Goal: Task Accomplishment & Management: Use online tool/utility

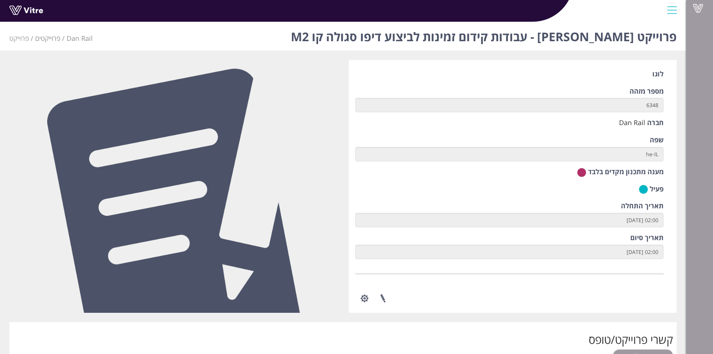
scroll to position [151, 0]
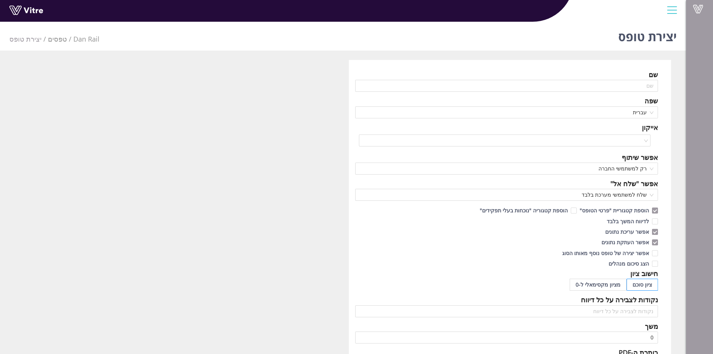
scroll to position [19, 0]
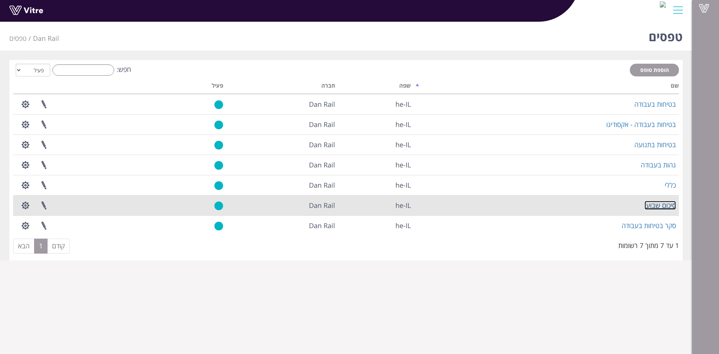
click at [669, 204] on link "סיכום שבועי" at bounding box center [659, 205] width 31 height 9
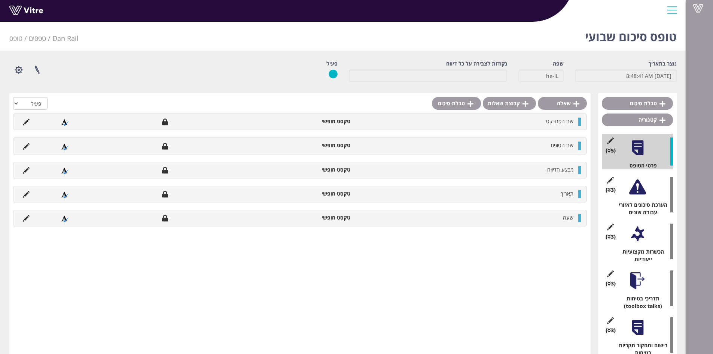
click at [645, 184] on div at bounding box center [637, 187] width 17 height 17
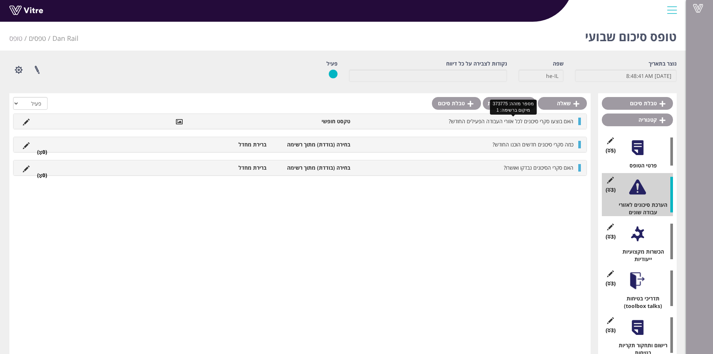
click at [499, 121] on span "האם בוצעו סקרי סיכונים לכל אזורי העבודה הפעילים החודש?" at bounding box center [511, 121] width 125 height 7
click at [519, 147] on span "כמה סקרי סיכונים חדשים הוכנו החודש?" at bounding box center [533, 144] width 81 height 7
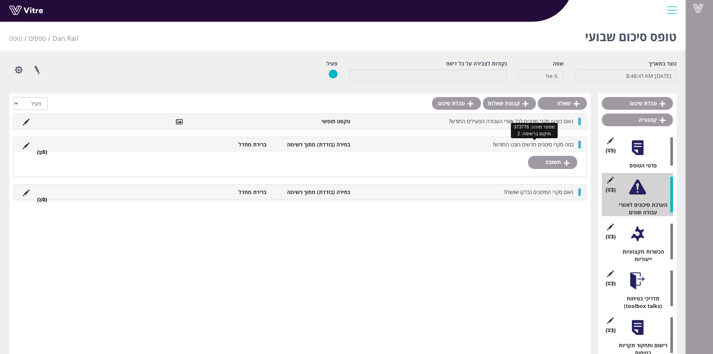
click at [519, 147] on span "כמה סקרי סיכונים חדשים הוכנו החודש?" at bounding box center [533, 144] width 81 height 7
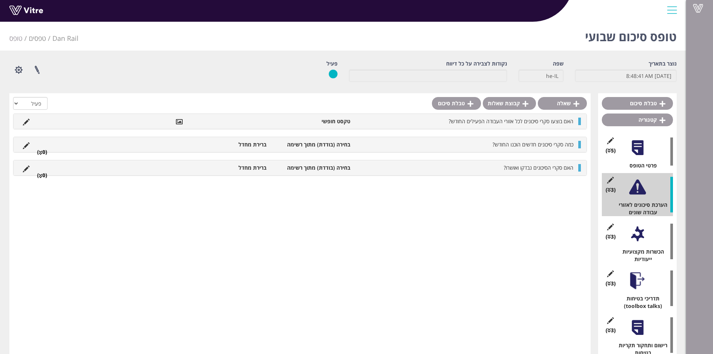
click at [30, 145] on li at bounding box center [26, 144] width 14 height 7
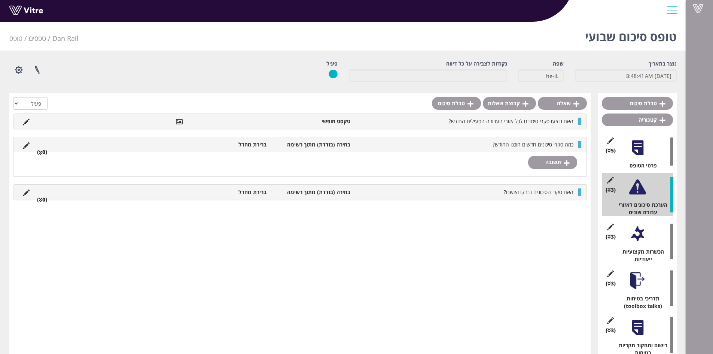
click at [30, 145] on li at bounding box center [26, 144] width 14 height 7
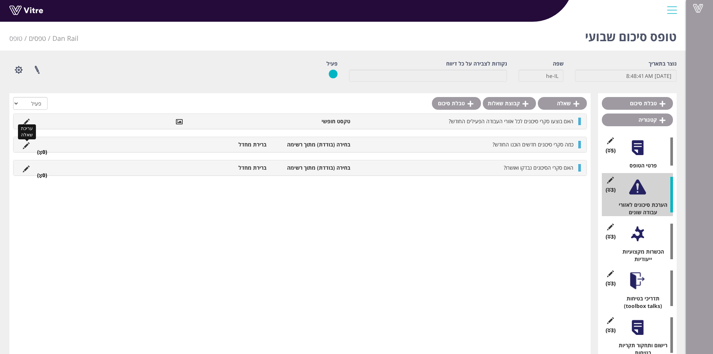
click at [26, 144] on icon at bounding box center [26, 145] width 7 height 7
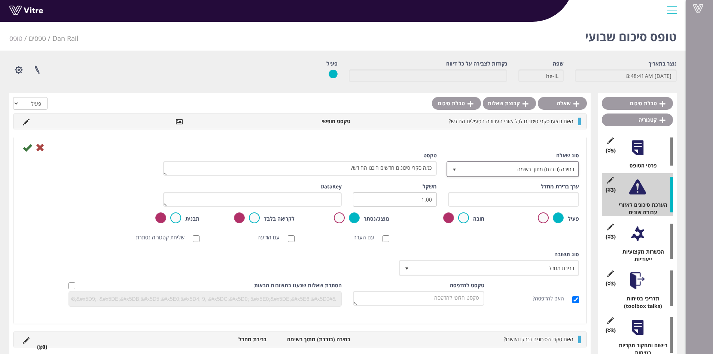
click at [457, 173] on span "select" at bounding box center [454, 168] width 13 height 13
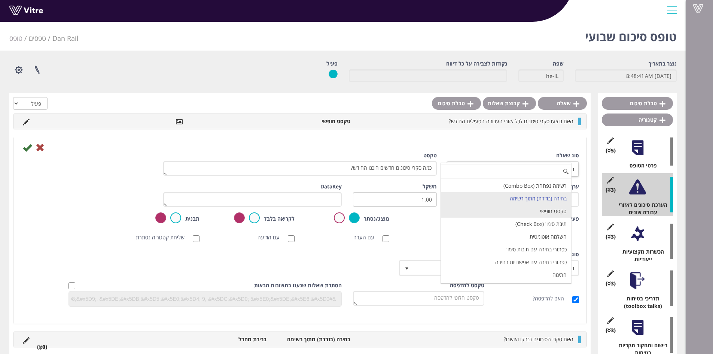
click at [564, 211] on li "טקסט חופשי" at bounding box center [506, 211] width 130 height 13
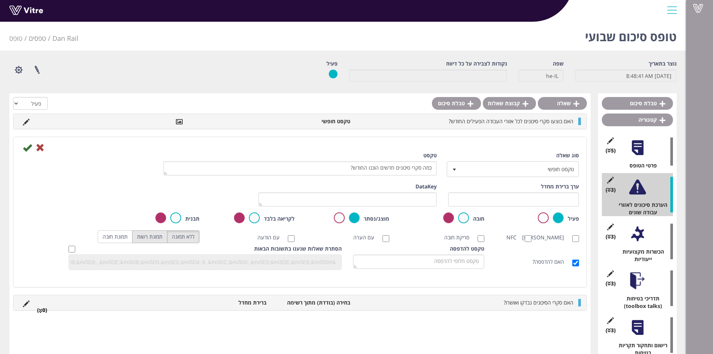
click at [153, 238] on label "תמונת רשות" at bounding box center [149, 236] width 35 height 13
radio input "true"
click at [27, 145] on icon at bounding box center [27, 147] width 9 height 9
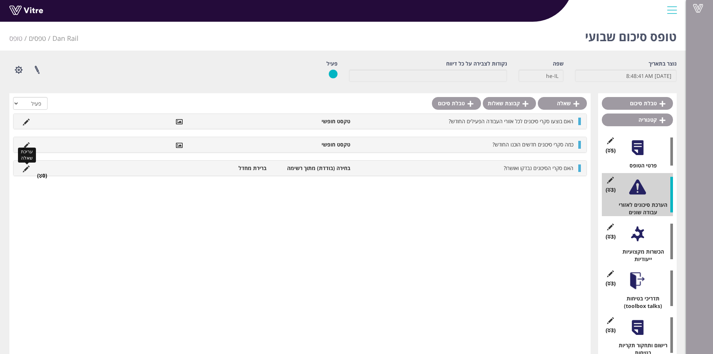
click at [28, 166] on icon at bounding box center [26, 168] width 7 height 7
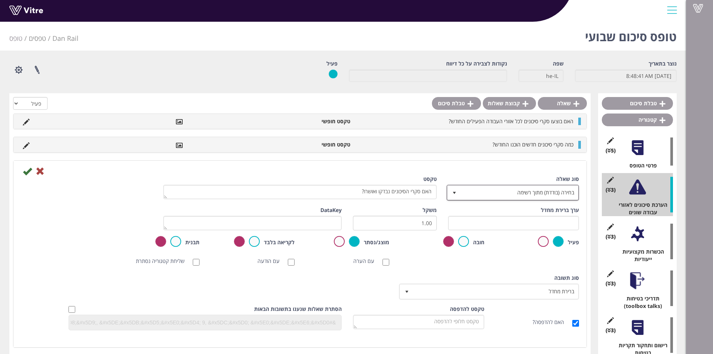
click at [457, 195] on span "select" at bounding box center [454, 193] width 6 height 6
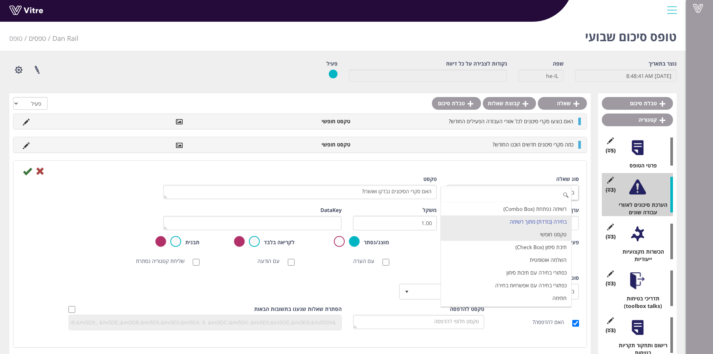
click at [504, 231] on li "טקסט חופשי" at bounding box center [506, 234] width 130 height 13
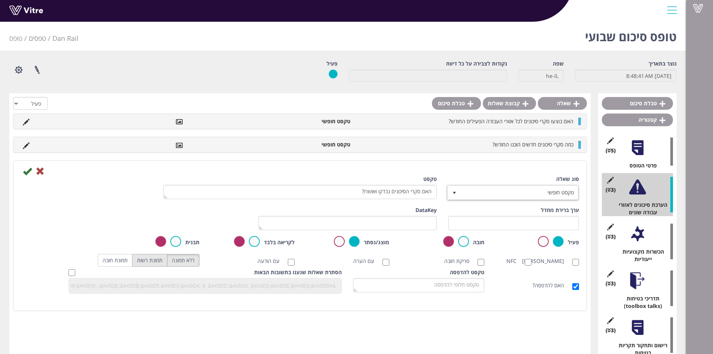
click at [154, 264] on label "תמונת רשות" at bounding box center [149, 260] width 35 height 13
radio input "true"
click at [28, 167] on icon at bounding box center [27, 171] width 9 height 9
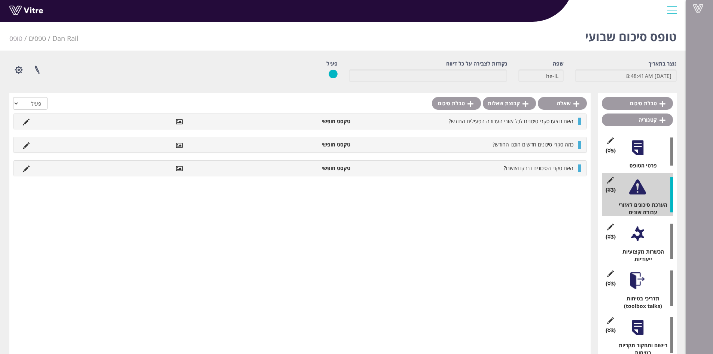
click at [645, 234] on div at bounding box center [637, 233] width 17 height 17
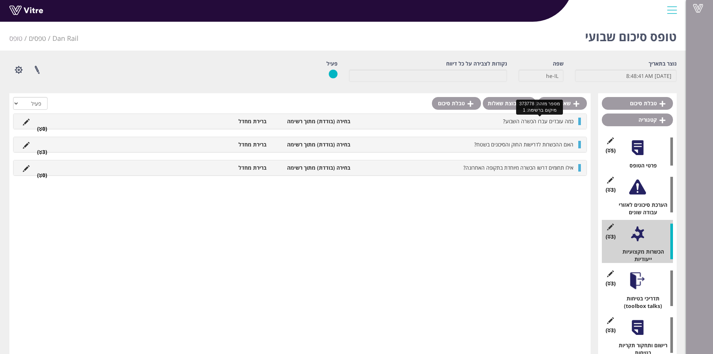
click at [539, 123] on span "כמה עובדים עברו הכשרה השבוע?" at bounding box center [538, 121] width 70 height 7
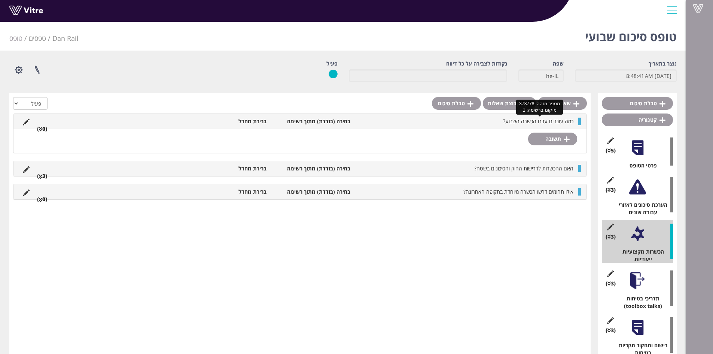
click at [539, 123] on span "כמה עובדים עברו הכשרה השבוע?" at bounding box center [538, 121] width 70 height 7
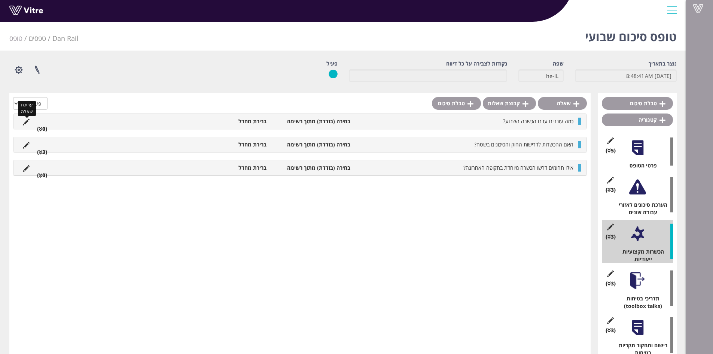
click at [25, 121] on icon at bounding box center [26, 122] width 7 height 7
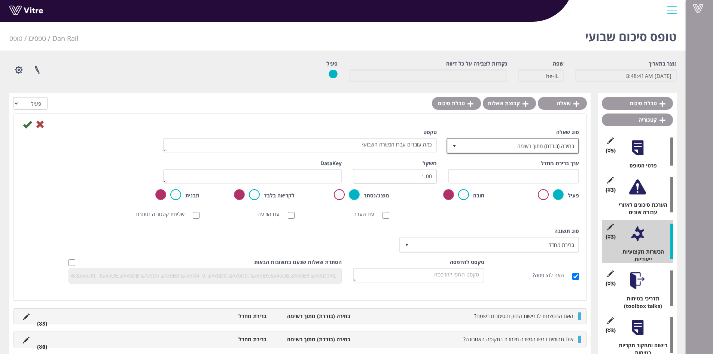
click at [453, 146] on span "select" at bounding box center [454, 146] width 6 height 6
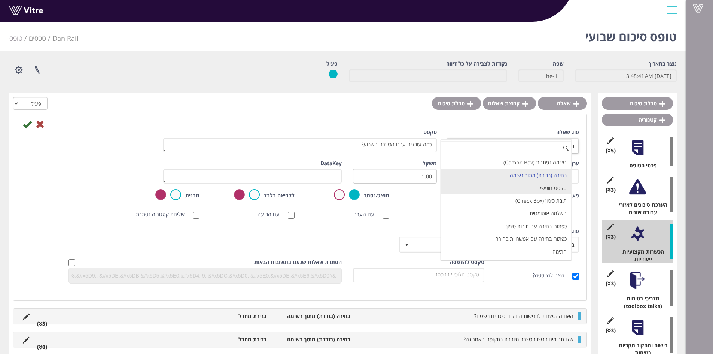
click at [472, 187] on li "טקסט חופשי" at bounding box center [506, 188] width 130 height 13
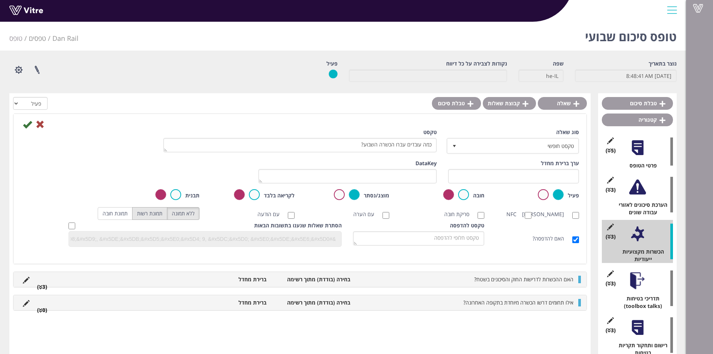
click at [144, 217] on label "תמונת רשות" at bounding box center [149, 213] width 35 height 13
radio input "true"
click at [26, 123] on icon at bounding box center [27, 124] width 9 height 9
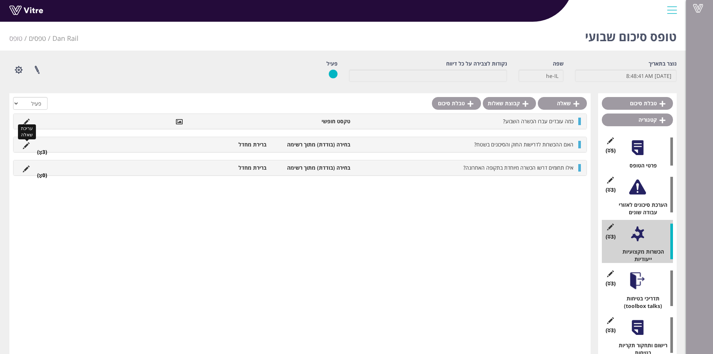
click at [29, 143] on icon at bounding box center [26, 145] width 7 height 7
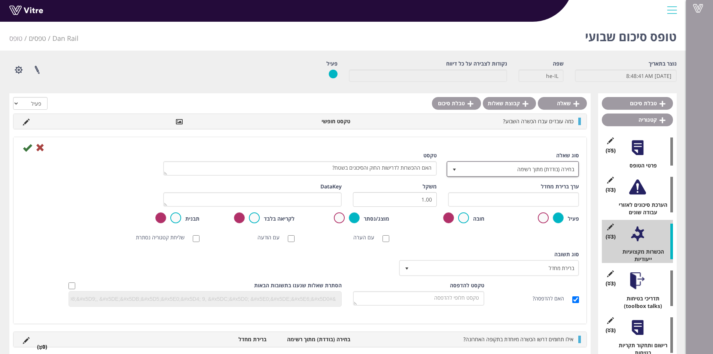
click at [452, 169] on span "select" at bounding box center [454, 170] width 6 height 6
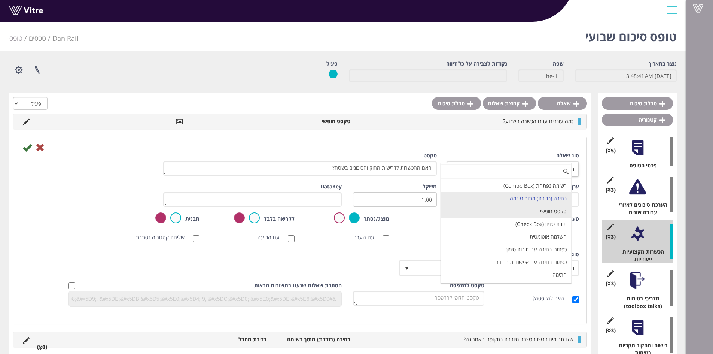
click at [479, 211] on li "טקסט חופשי" at bounding box center [506, 211] width 130 height 13
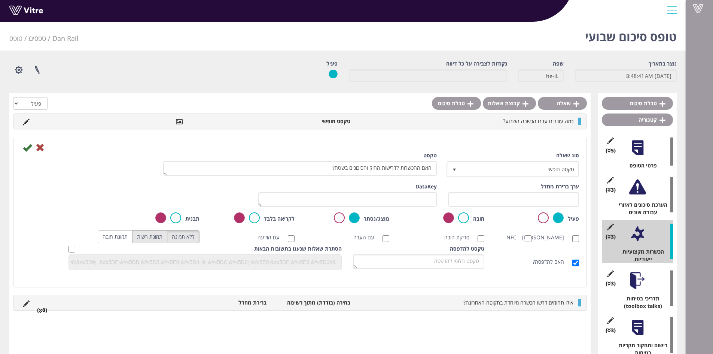
click at [153, 238] on label "תמונת רשות" at bounding box center [149, 236] width 35 height 13
radio input "true"
click at [28, 149] on icon at bounding box center [27, 147] width 9 height 9
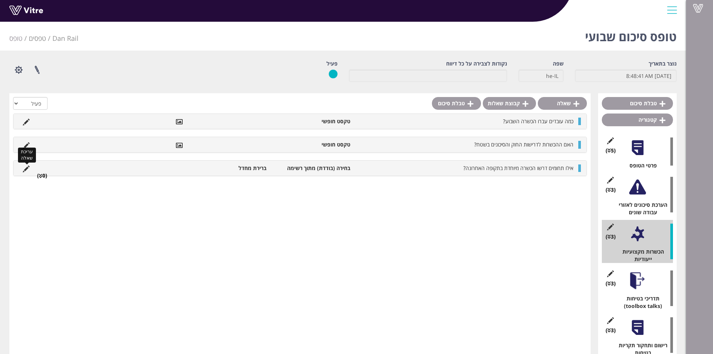
click at [26, 168] on icon at bounding box center [26, 168] width 7 height 7
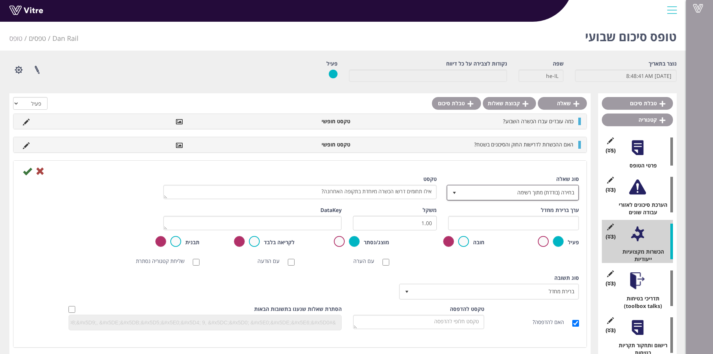
click at [454, 195] on span "select" at bounding box center [454, 193] width 6 height 6
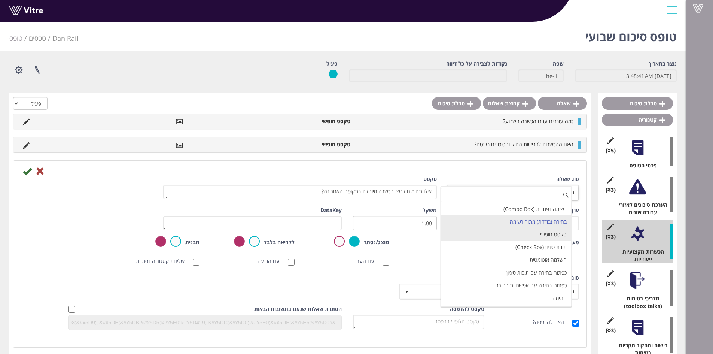
click at [467, 233] on li "טקסט חופשי" at bounding box center [506, 234] width 130 height 13
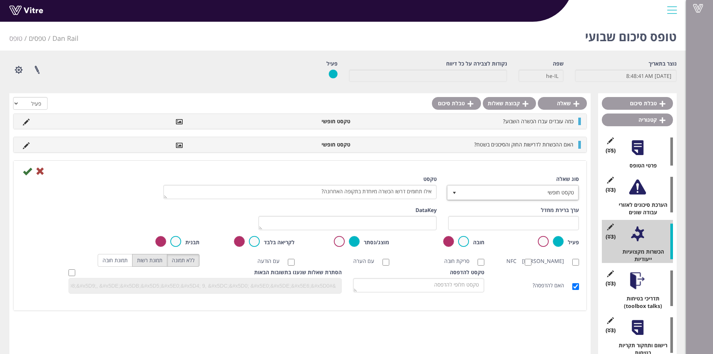
click at [152, 260] on label "תמונת רשות" at bounding box center [149, 260] width 35 height 13
radio input "true"
click at [29, 173] on icon at bounding box center [27, 171] width 9 height 9
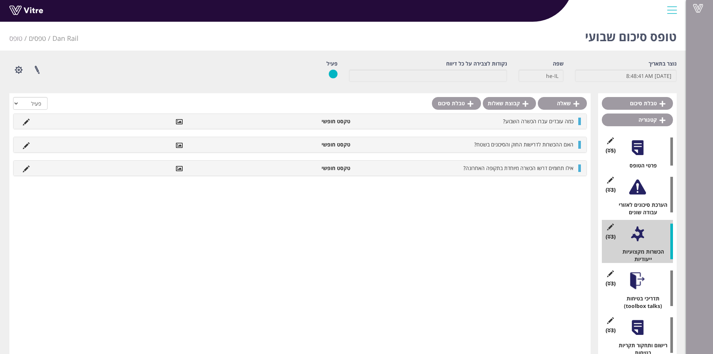
click at [644, 277] on div at bounding box center [637, 280] width 17 height 17
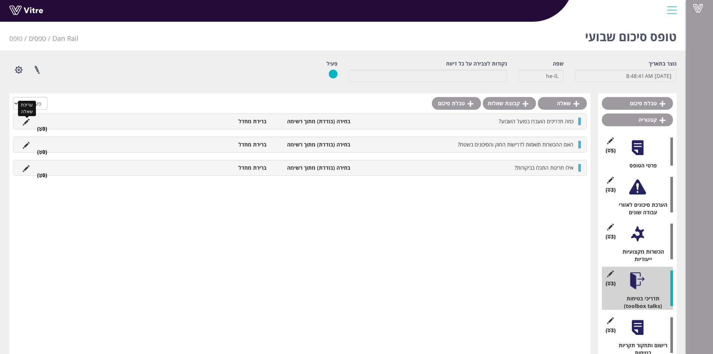
click at [25, 119] on icon at bounding box center [26, 122] width 7 height 7
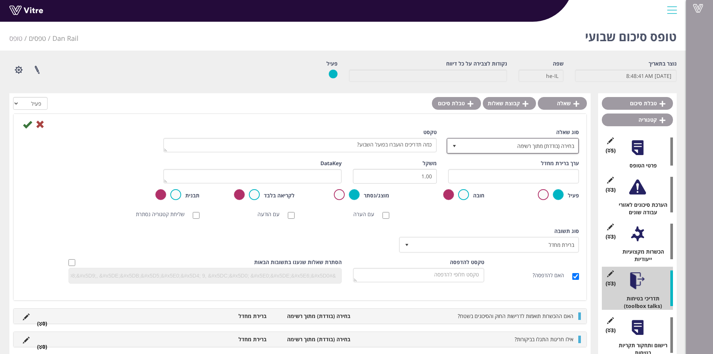
click at [456, 148] on span "select" at bounding box center [454, 146] width 6 height 6
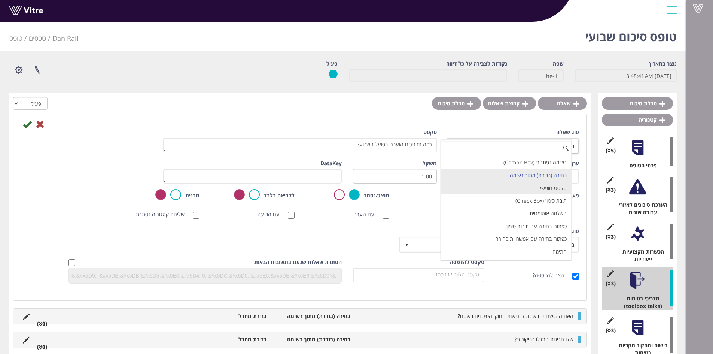
click at [523, 184] on li "טקסט חופשי" at bounding box center [506, 188] width 130 height 13
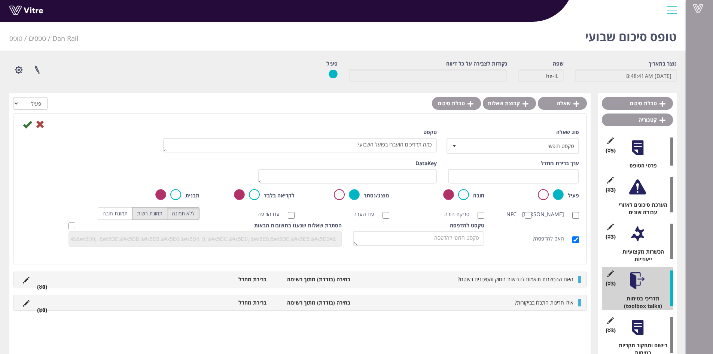
click at [149, 217] on label "תמונת רשות" at bounding box center [149, 213] width 35 height 13
radio input "true"
click at [30, 122] on icon at bounding box center [27, 124] width 9 height 9
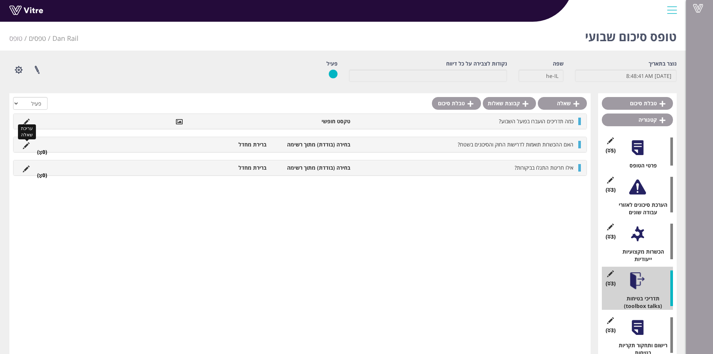
click at [28, 146] on icon at bounding box center [26, 145] width 7 height 7
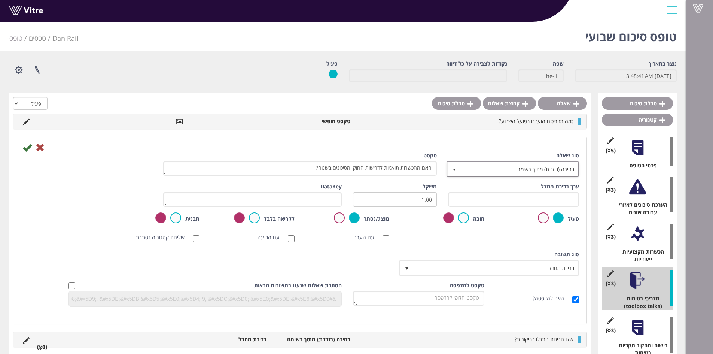
click at [451, 172] on span "select" at bounding box center [454, 170] width 6 height 6
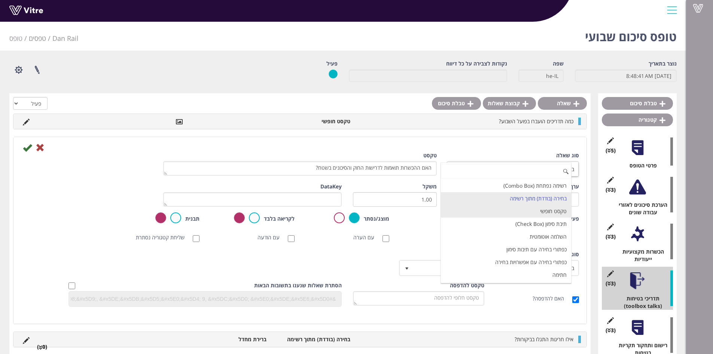
click at [459, 212] on li "טקסט חופשי" at bounding box center [506, 211] width 130 height 13
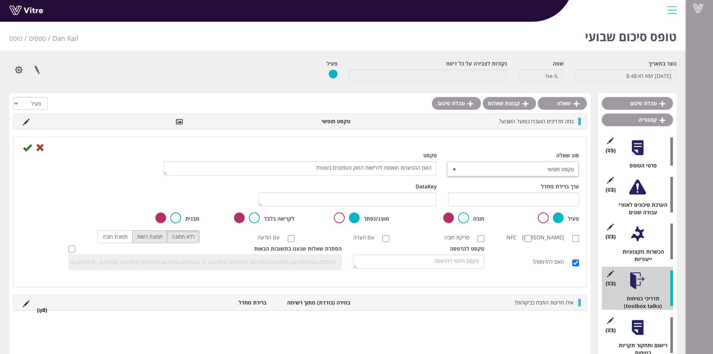
click at [150, 238] on label "תמונת רשות" at bounding box center [149, 236] width 35 height 13
radio input "true"
click at [26, 144] on icon at bounding box center [27, 147] width 9 height 9
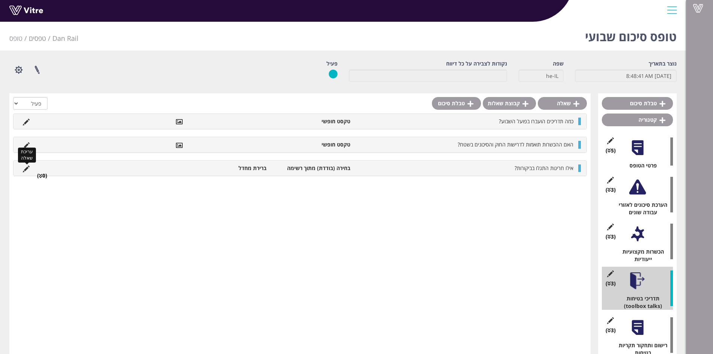
click at [27, 171] on icon at bounding box center [26, 168] width 7 height 7
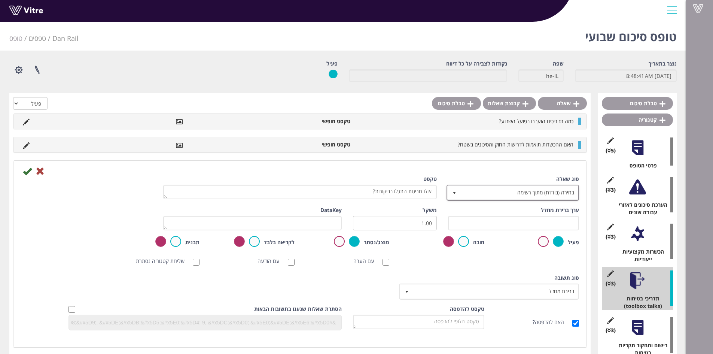
click at [456, 194] on span "select" at bounding box center [454, 193] width 6 height 6
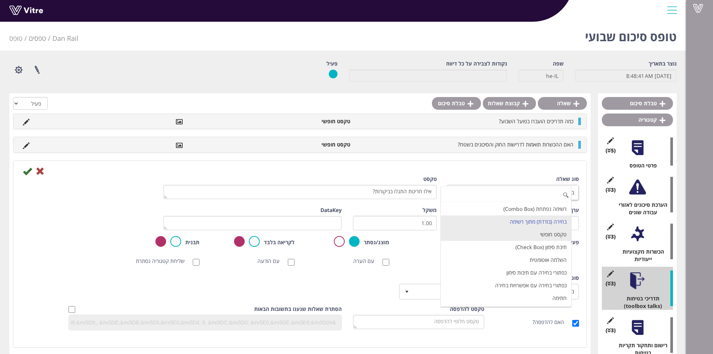
click at [472, 237] on li "טקסט חופשי" at bounding box center [506, 234] width 130 height 13
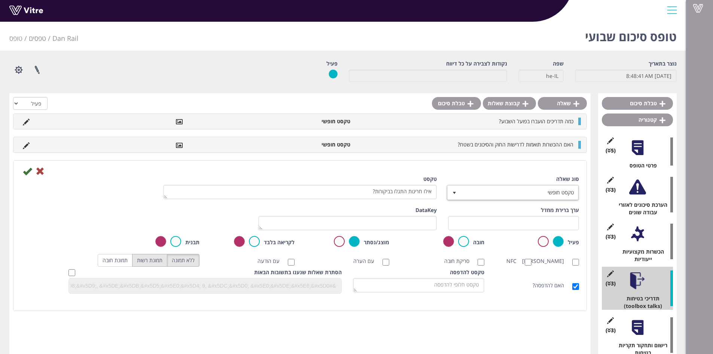
click at [153, 265] on label "תמונת רשות" at bounding box center [149, 260] width 35 height 13
radio input "true"
click at [24, 172] on icon at bounding box center [27, 171] width 9 height 9
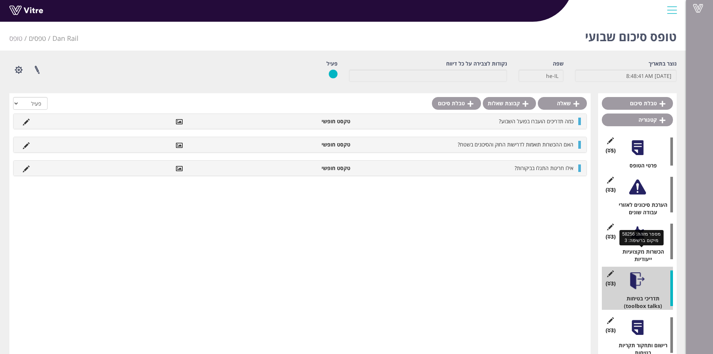
scroll to position [19, 0]
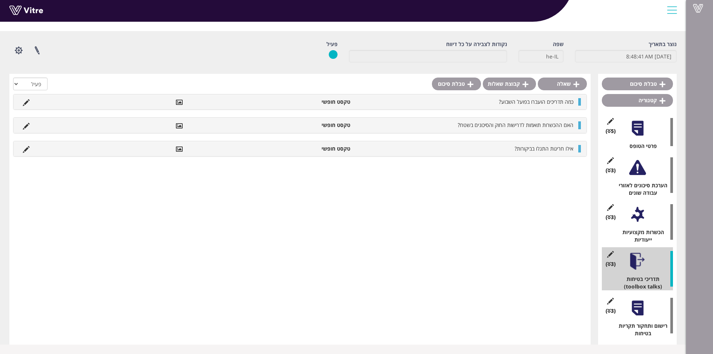
click at [646, 317] on div "(3 ) רישום ותחקור תקריות בטיחות" at bounding box center [637, 315] width 71 height 43
click at [636, 308] on div at bounding box center [637, 307] width 17 height 17
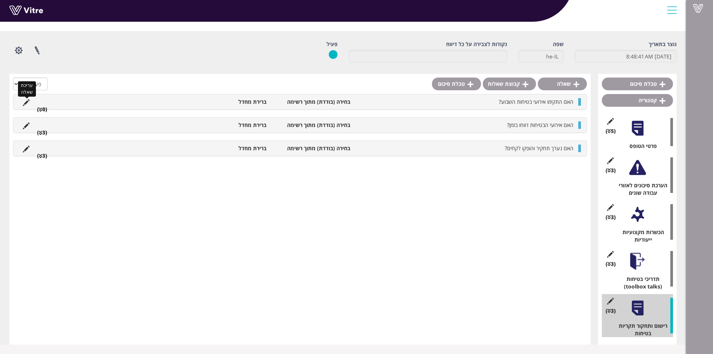
click at [27, 103] on icon at bounding box center [26, 102] width 7 height 7
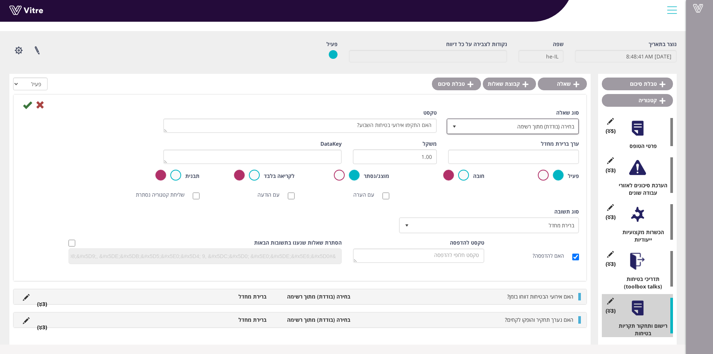
click at [452, 128] on span "select" at bounding box center [454, 127] width 6 height 6
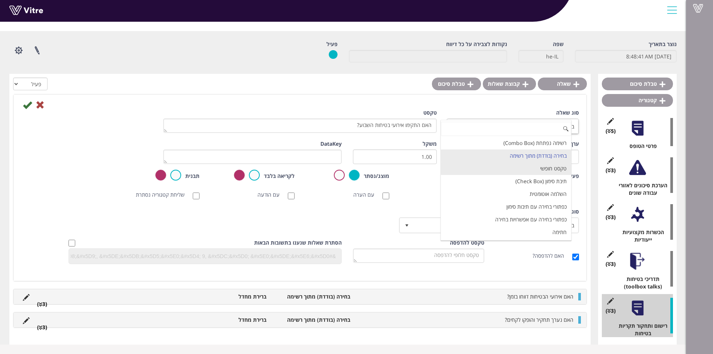
click at [504, 164] on li "טקסט חופשי" at bounding box center [506, 168] width 130 height 13
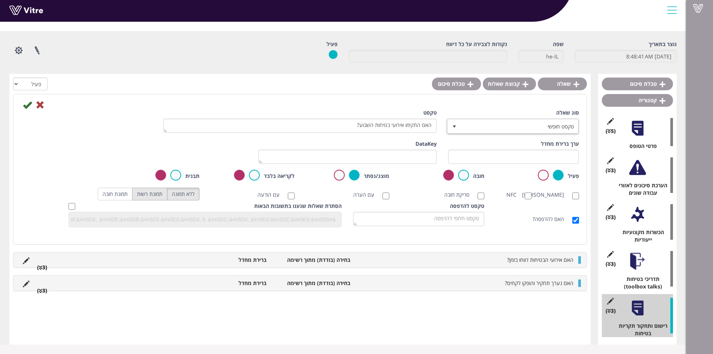
click at [149, 198] on label "תמונת רשות" at bounding box center [149, 194] width 35 height 13
radio input "true"
click at [24, 105] on icon at bounding box center [27, 104] width 9 height 9
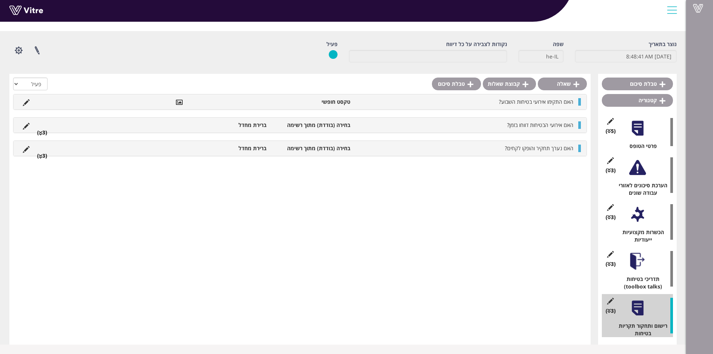
click at [471, 125] on li "האם אירועי הבטיחות דווחו בזמן?" at bounding box center [465, 124] width 223 height 7
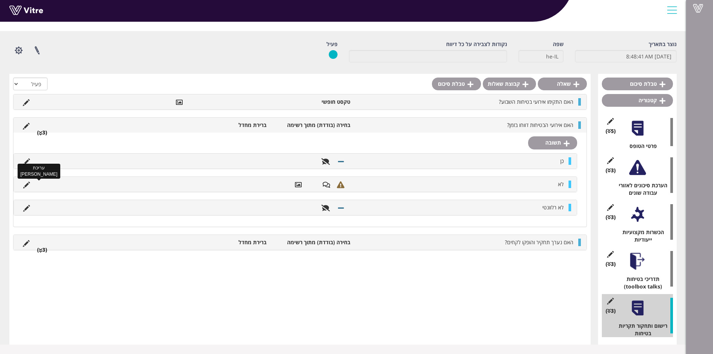
click at [25, 185] on icon at bounding box center [26, 185] width 7 height 7
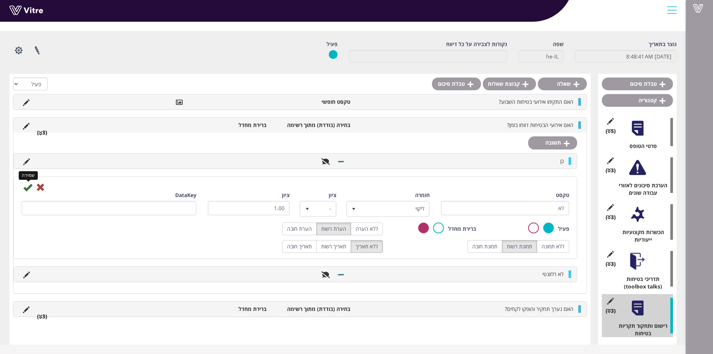
click at [30, 188] on icon at bounding box center [27, 187] width 9 height 9
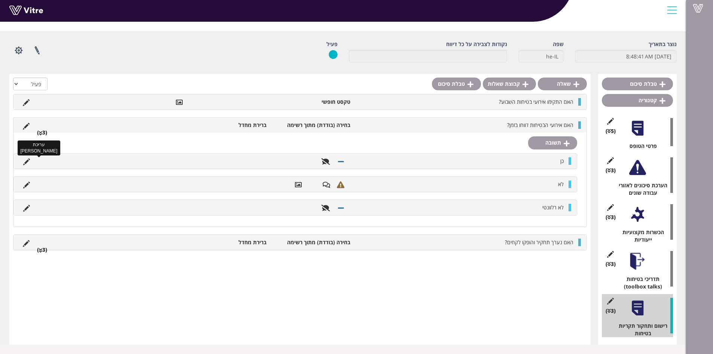
click at [28, 164] on icon at bounding box center [26, 161] width 7 height 7
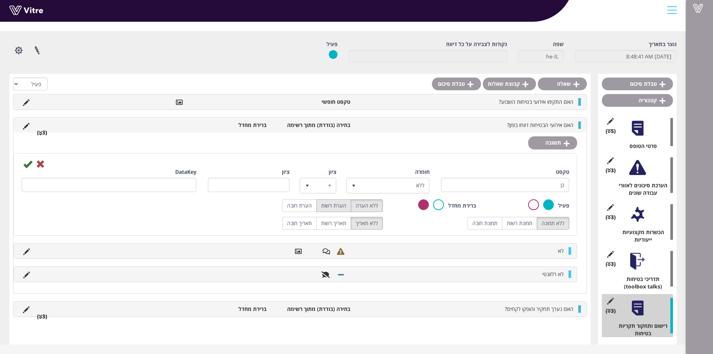
click at [341, 206] on label "הערת רשות" at bounding box center [333, 205] width 35 height 13
radio input "true"
click at [523, 224] on label "תמונת רשות" at bounding box center [519, 223] width 35 height 13
radio input "true"
click at [27, 167] on icon at bounding box center [27, 163] width 9 height 9
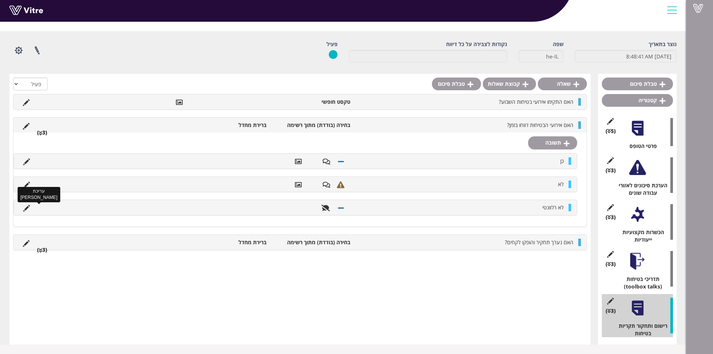
click at [27, 211] on icon at bounding box center [26, 208] width 7 height 7
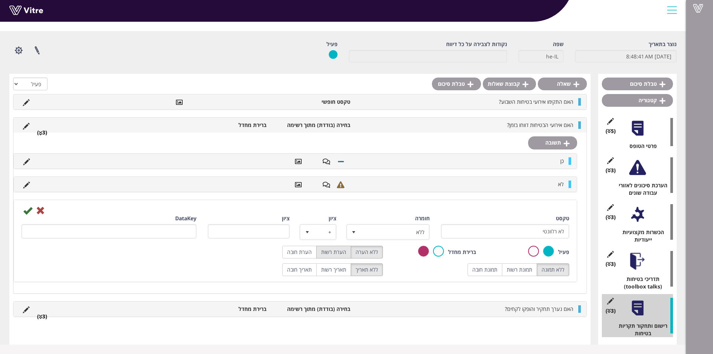
click at [341, 255] on label "הערת רשות" at bounding box center [333, 252] width 35 height 13
radio input "true"
click at [523, 268] on label "תמונת רשות" at bounding box center [519, 269] width 35 height 13
radio input "true"
click at [29, 210] on icon at bounding box center [27, 210] width 9 height 9
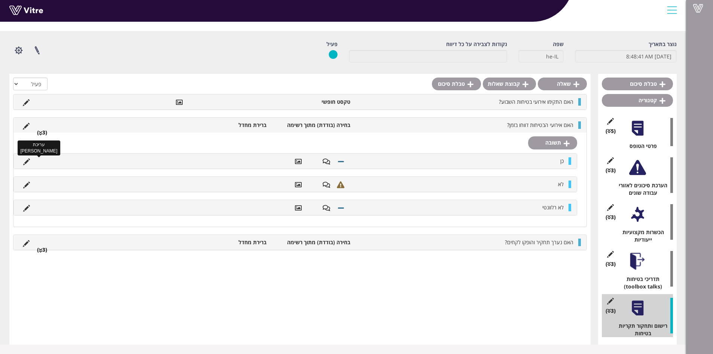
click at [29, 161] on icon at bounding box center [26, 161] width 7 height 7
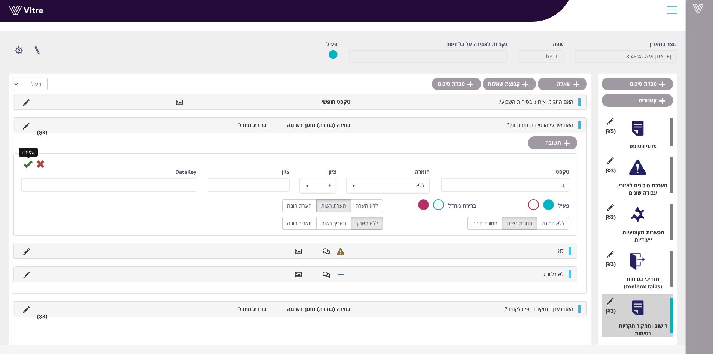
click at [26, 165] on icon at bounding box center [27, 163] width 9 height 9
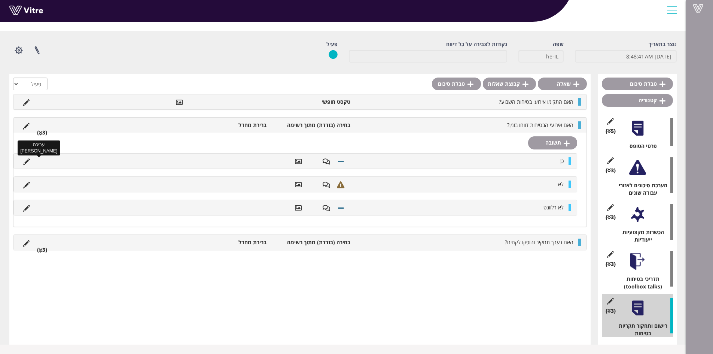
click at [25, 162] on icon at bounding box center [26, 161] width 7 height 7
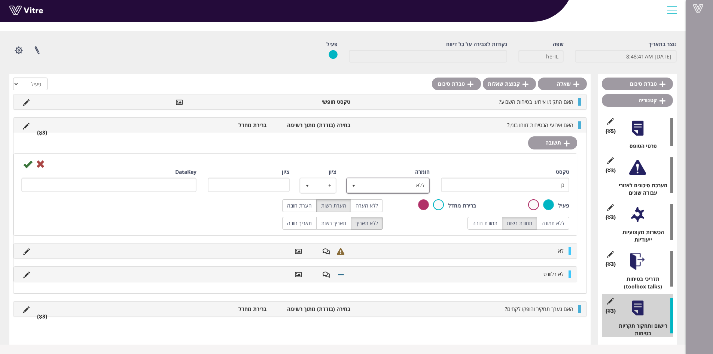
click at [355, 188] on span "select" at bounding box center [354, 186] width 6 height 6
click at [373, 223] on li "ליקוי" at bounding box center [381, 225] width 81 height 13
type input "1"
click at [27, 162] on icon at bounding box center [27, 163] width 9 height 9
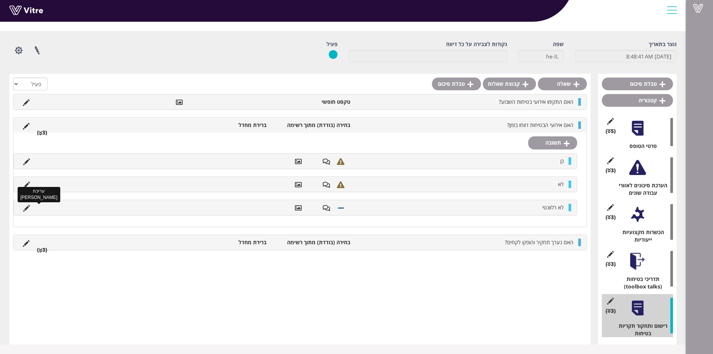
click at [24, 208] on icon at bounding box center [26, 208] width 7 height 7
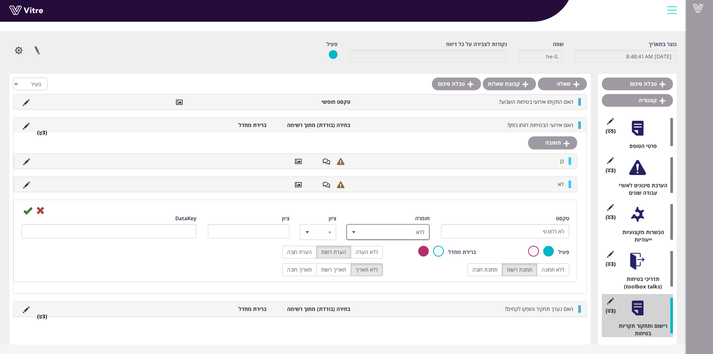
click at [352, 235] on span "select" at bounding box center [353, 231] width 13 height 13
click at [370, 271] on li "ליקוי" at bounding box center [381, 271] width 81 height 13
type input "1"
click at [24, 211] on icon at bounding box center [27, 210] width 9 height 9
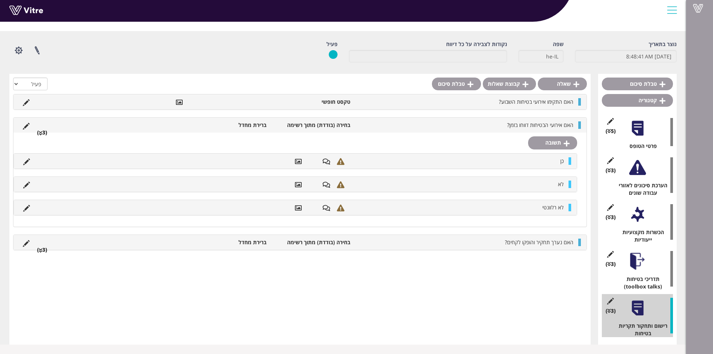
click at [427, 121] on div "האם אירועי הבטיחות דווחו בזמן? בחירה (בודדת) מתוך רשימה ברירת מחדל (3 )" at bounding box center [299, 125] width 573 height 15
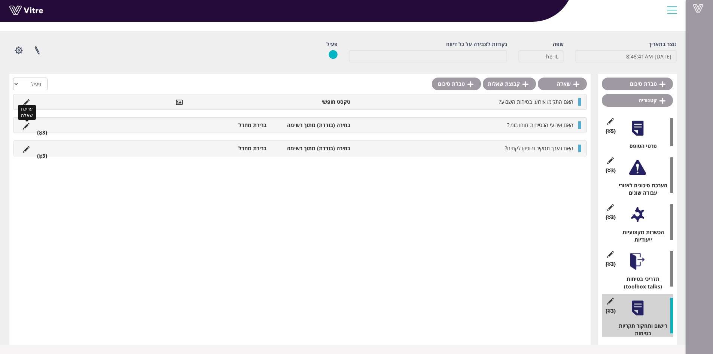
click at [25, 128] on icon at bounding box center [26, 126] width 7 height 7
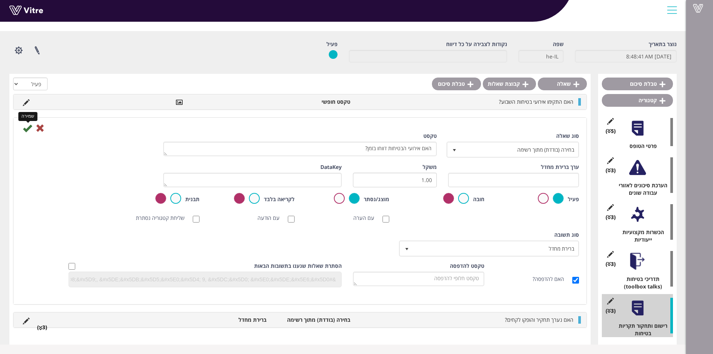
click at [26, 128] on icon at bounding box center [27, 128] width 9 height 9
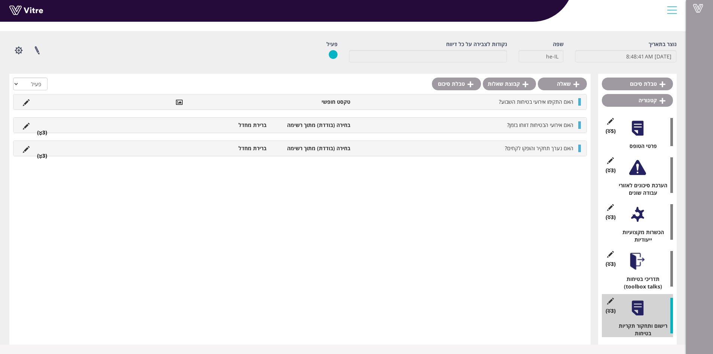
click at [391, 150] on li "האם נערך תחקיר והופקו לקחים?" at bounding box center [465, 147] width 223 height 7
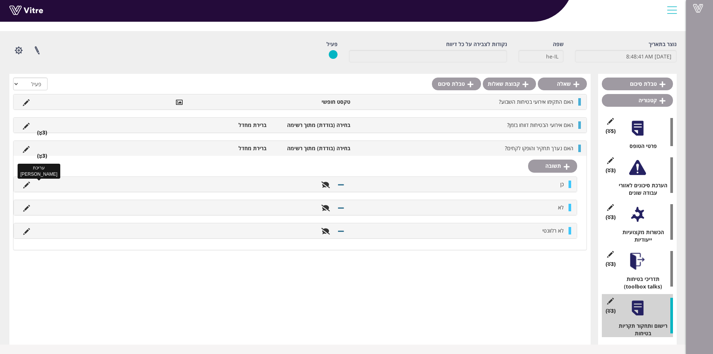
click at [25, 186] on icon at bounding box center [26, 185] width 7 height 7
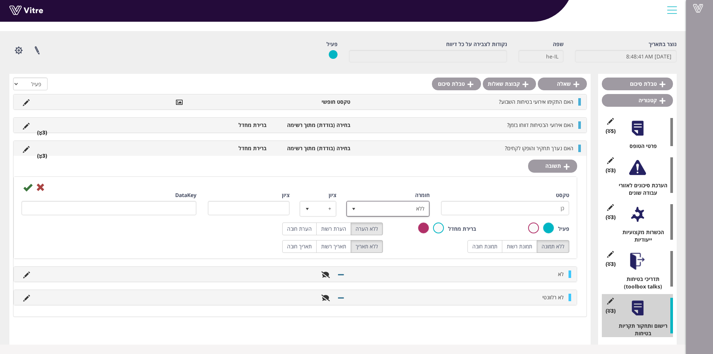
click at [352, 205] on span "select" at bounding box center [353, 208] width 13 height 13
click at [364, 246] on li "ליקוי" at bounding box center [381, 248] width 81 height 13
type input "1"
radio input "true"
click at [339, 231] on label "הערת רשות" at bounding box center [333, 228] width 35 height 13
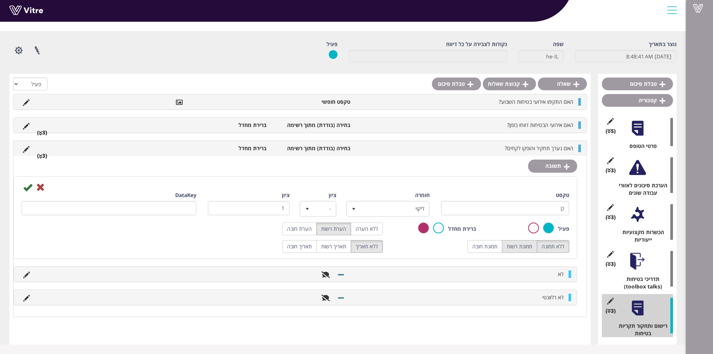
click at [528, 249] on label "תמונת רשות" at bounding box center [519, 246] width 35 height 13
radio input "true"
click at [22, 191] on div "DataKey" at bounding box center [108, 203] width 175 height 24
click at [29, 189] on icon at bounding box center [27, 187] width 9 height 9
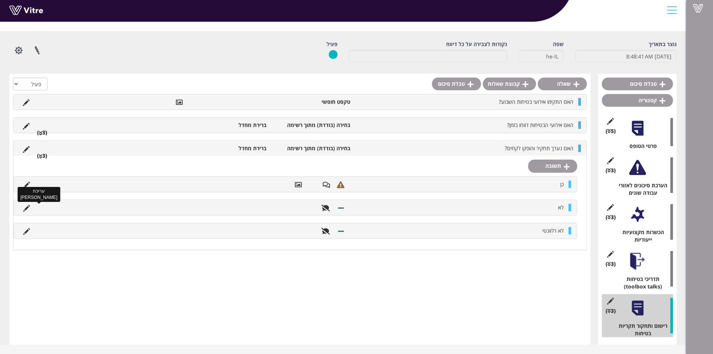
click at [24, 206] on icon at bounding box center [26, 208] width 7 height 7
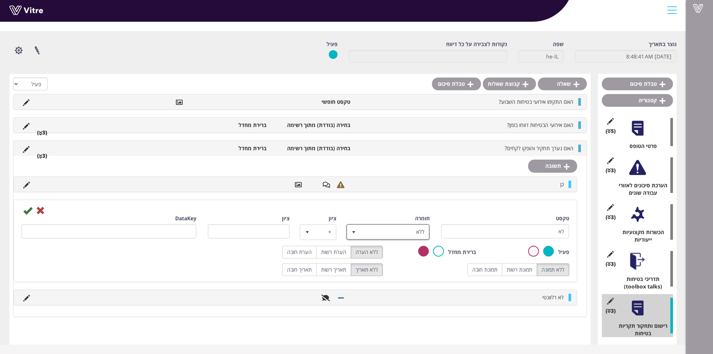
click at [357, 234] on span "select" at bounding box center [353, 231] width 13 height 13
click at [394, 269] on li "ליקוי" at bounding box center [381, 271] width 81 height 13
type input "1"
radio input "true"
click at [512, 267] on label "תמונת רשות" at bounding box center [519, 269] width 35 height 13
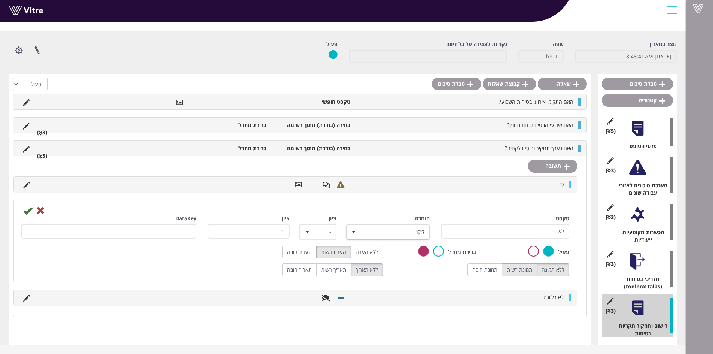
radio input "true"
click at [28, 212] on icon at bounding box center [27, 210] width 9 height 9
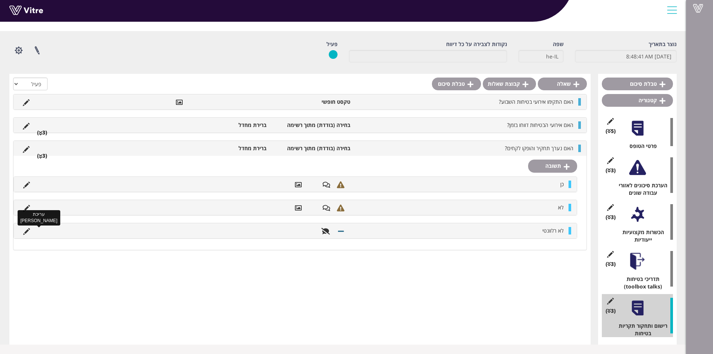
click at [24, 230] on icon at bounding box center [26, 231] width 7 height 7
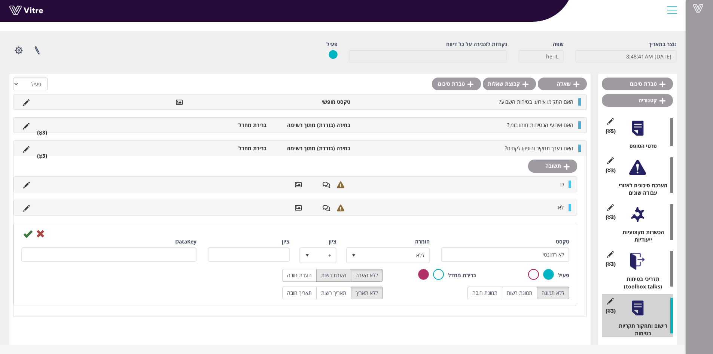
click at [338, 277] on label "הערת רשות" at bounding box center [333, 275] width 35 height 13
radio input "true"
click at [523, 292] on label "תמונת רשות" at bounding box center [519, 292] width 35 height 13
radio input "true"
click at [356, 257] on span "select" at bounding box center [354, 255] width 6 height 6
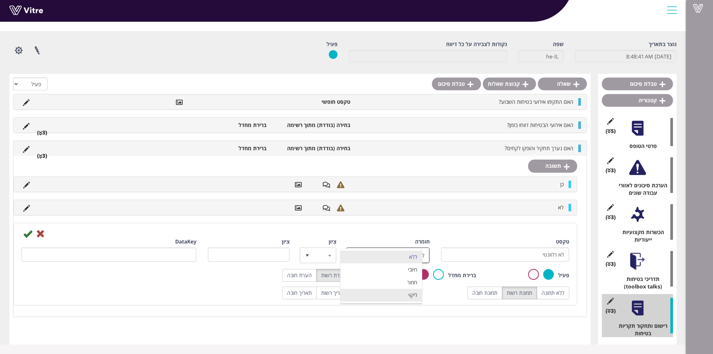
click at [368, 293] on li "ליקוי" at bounding box center [381, 295] width 81 height 13
type input "1"
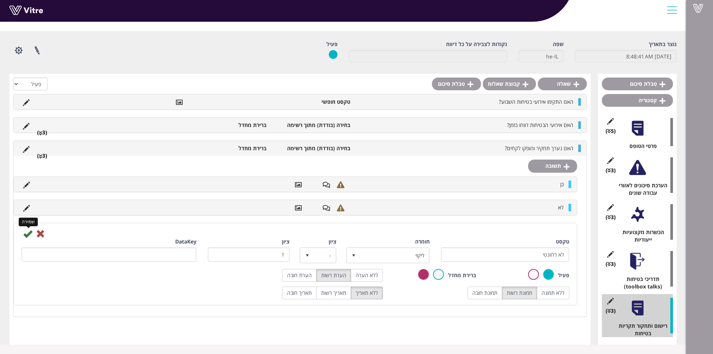
click at [28, 237] on icon at bounding box center [27, 233] width 9 height 9
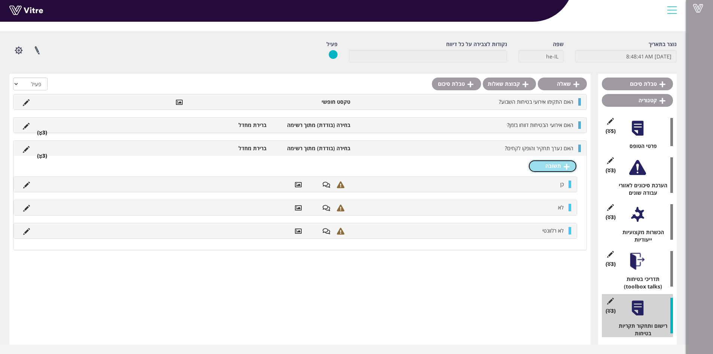
click at [543, 167] on link "תשובה" at bounding box center [552, 165] width 49 height 13
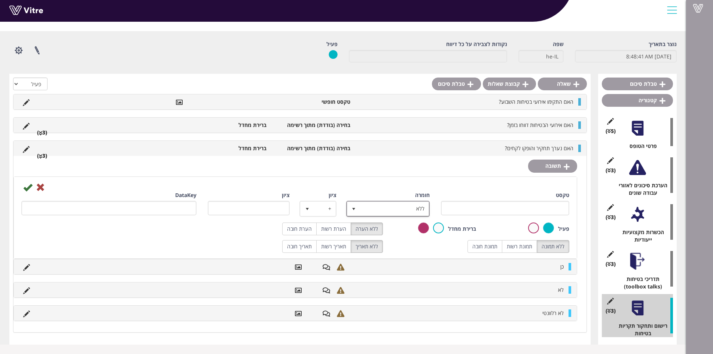
click at [356, 210] on span "select" at bounding box center [354, 209] width 6 height 6
click at [363, 247] on li "ליקוי" at bounding box center [381, 248] width 81 height 13
type input "1"
radio input "true"
click at [341, 232] on label "הערת רשות" at bounding box center [333, 228] width 35 height 13
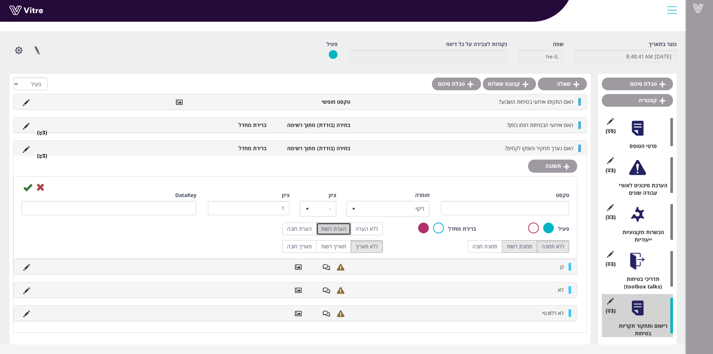
click at [521, 245] on label "תמונת רשות" at bounding box center [519, 246] width 35 height 13
radio input "true"
click at [519, 211] on input "טקסט" at bounding box center [505, 208] width 129 height 15
click at [43, 185] on icon at bounding box center [40, 187] width 9 height 9
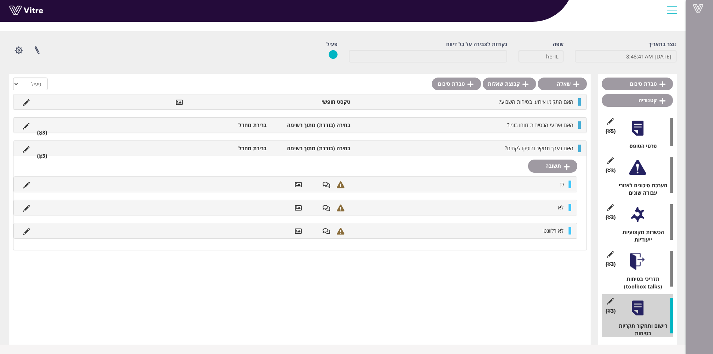
click at [479, 148] on li "האם נערך תחקיר והופקו לקחים?" at bounding box center [465, 147] width 223 height 7
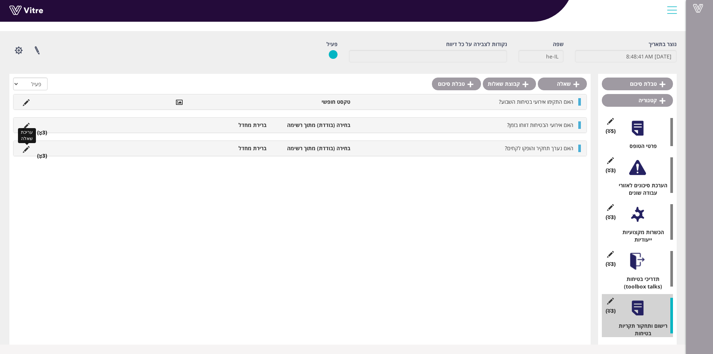
click at [29, 150] on icon at bounding box center [26, 149] width 7 height 7
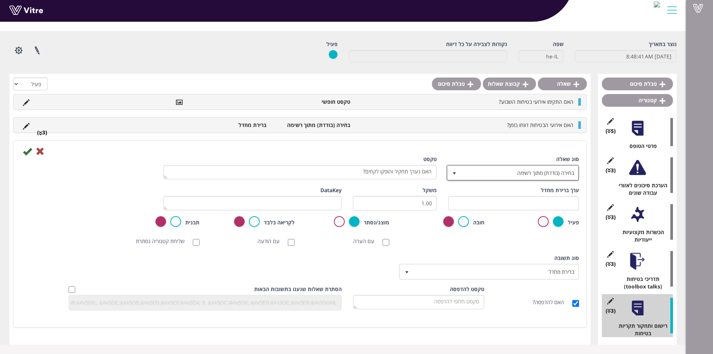
click at [452, 171] on span "select" at bounding box center [454, 173] width 6 height 6
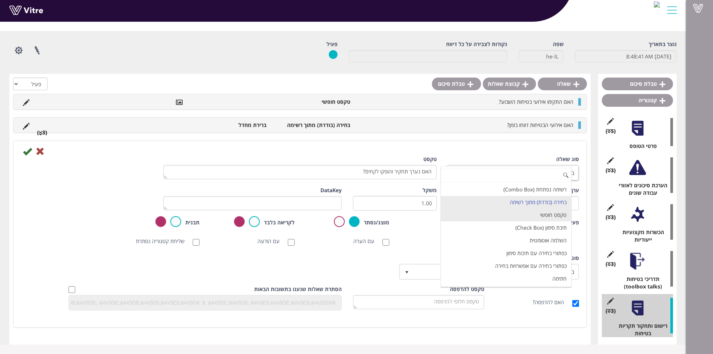
click at [512, 212] on li "טקסט חופשי" at bounding box center [506, 215] width 130 height 13
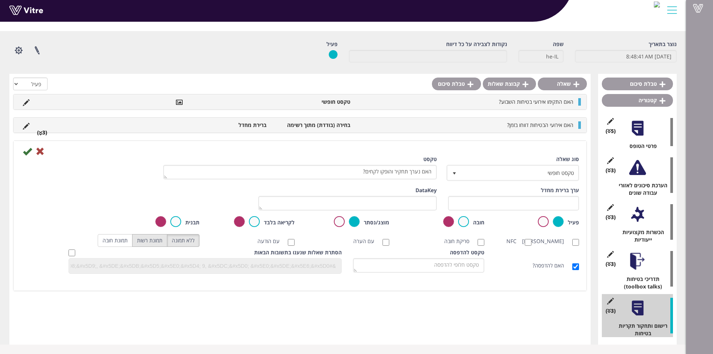
click at [146, 243] on label "תמונת רשות" at bounding box center [149, 240] width 35 height 13
radio input "true"
click at [25, 150] on icon at bounding box center [27, 151] width 9 height 9
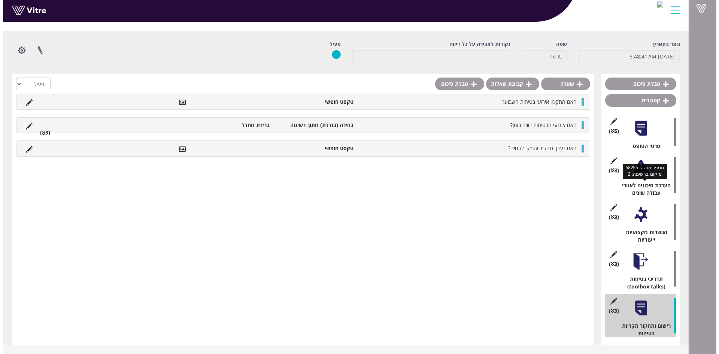
scroll to position [0, 0]
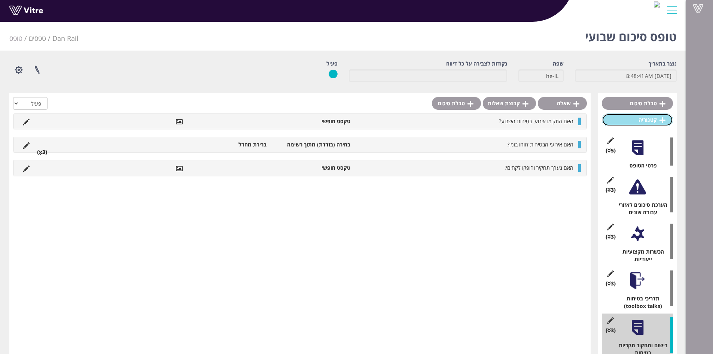
click at [648, 119] on link "קטגוריה" at bounding box center [637, 119] width 71 height 13
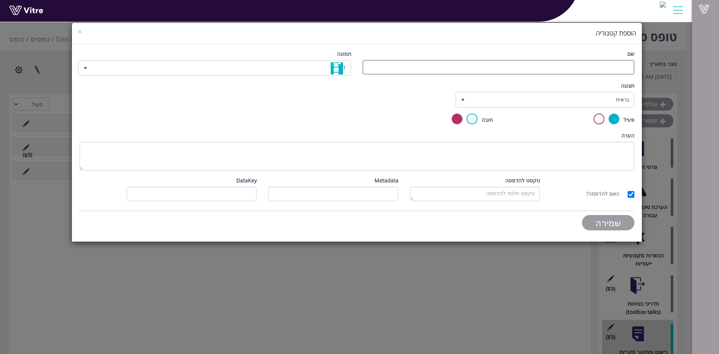
click at [624, 67] on input "שם" at bounding box center [498, 67] width 272 height 15
type input "בקשות לאישורי עבודה"
click at [84, 69] on span "select" at bounding box center [85, 68] width 6 height 6
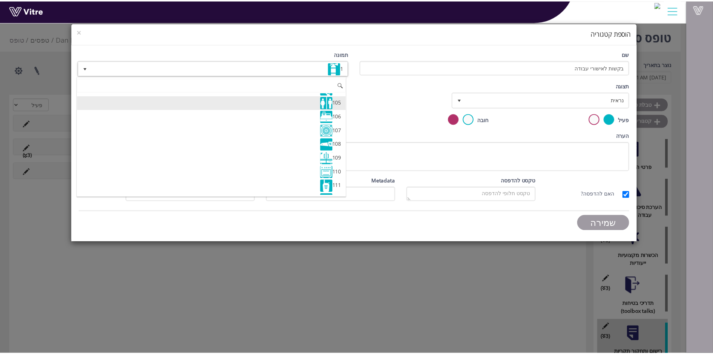
scroll to position [1460, 0]
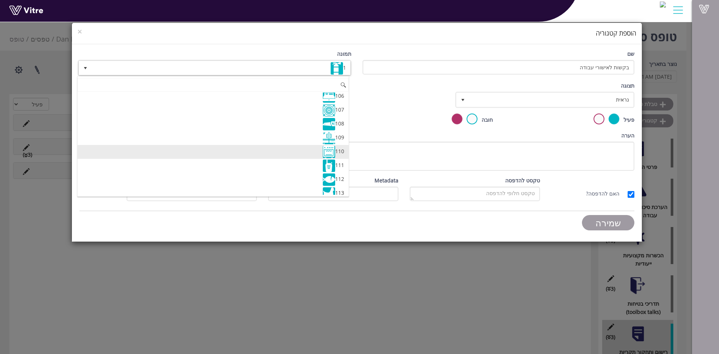
click at [315, 152] on li "110" at bounding box center [212, 152] width 271 height 14
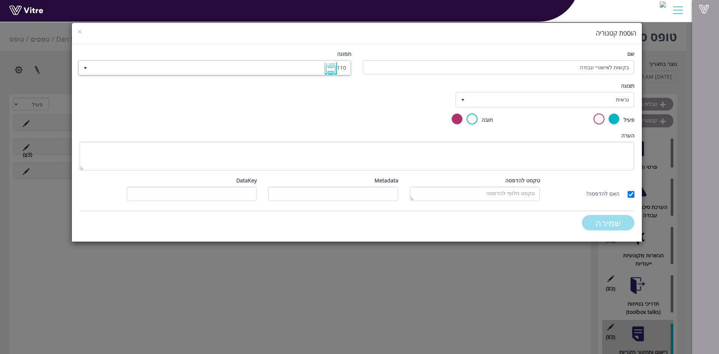
click at [610, 225] on input "שמירה" at bounding box center [608, 222] width 52 height 15
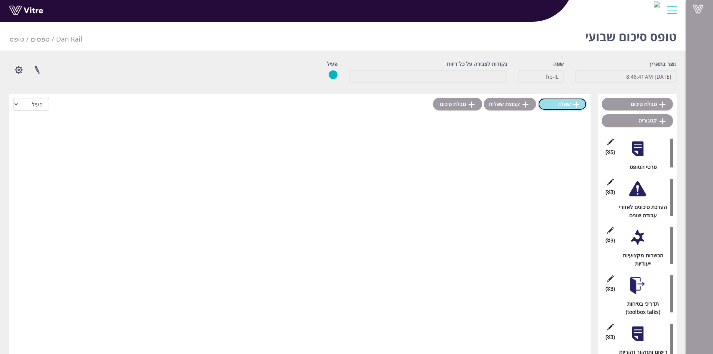
click at [549, 104] on link "שאלה" at bounding box center [562, 104] width 49 height 13
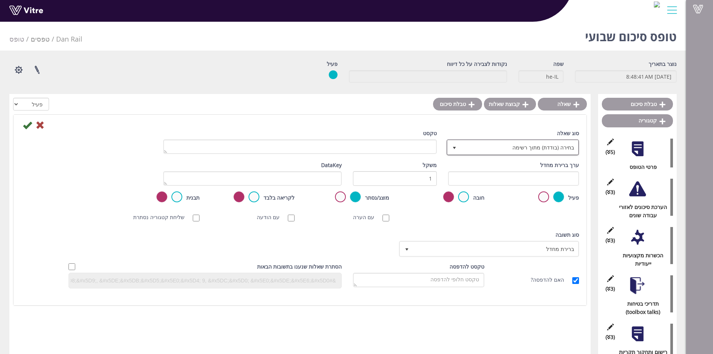
click at [451, 145] on span "select" at bounding box center [454, 148] width 6 height 6
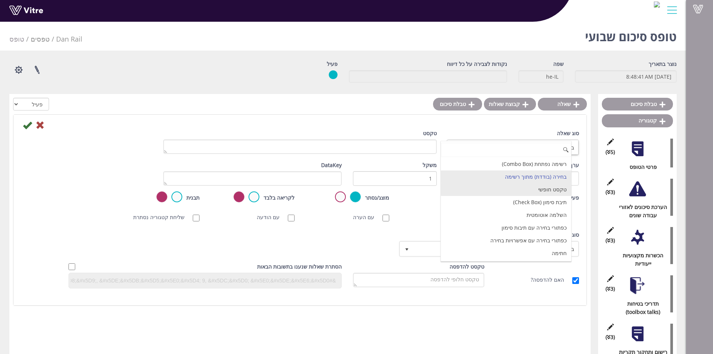
click at [510, 191] on li "טקסט חופשי" at bounding box center [506, 189] width 130 height 13
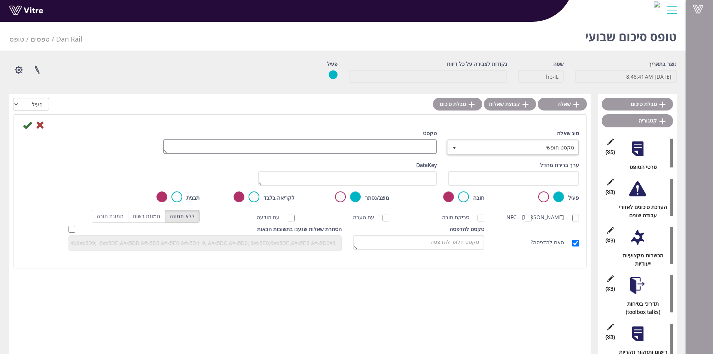
click at [421, 149] on textarea "טקסט" at bounding box center [300, 146] width 274 height 15
type textarea "כמה אישורים הונפקו השבוע?"
click at [147, 217] on label "תמונת רשות" at bounding box center [146, 216] width 37 height 13
radio input "true"
click at [30, 125] on icon at bounding box center [27, 125] width 9 height 9
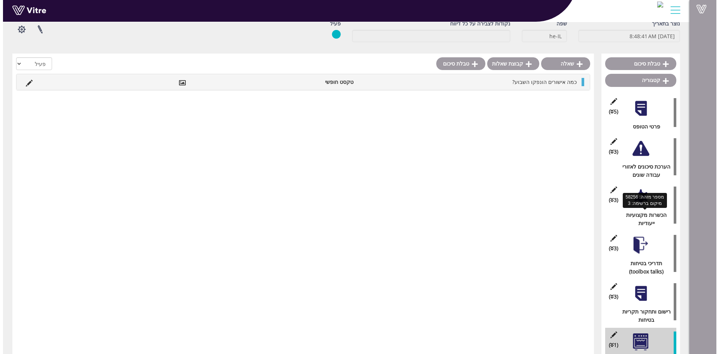
scroll to position [58, 0]
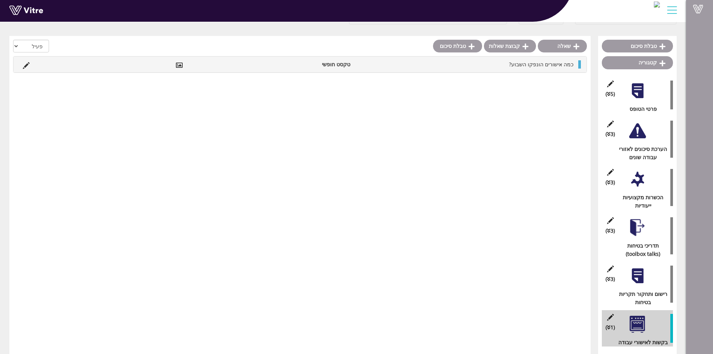
click at [661, 325] on div "(1 ) בקשות לאישורי עבודה" at bounding box center [637, 328] width 71 height 36
click at [612, 318] on icon at bounding box center [610, 317] width 9 height 7
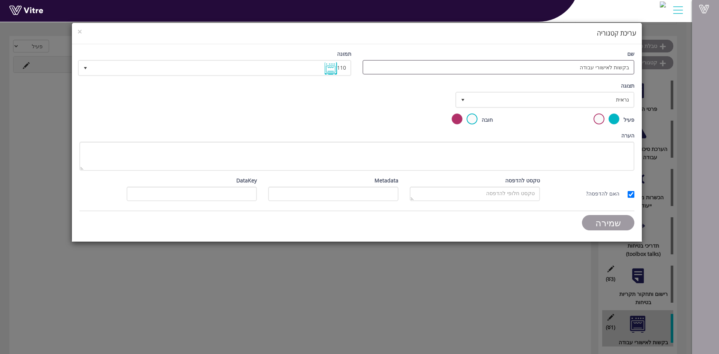
click at [582, 68] on input "בקשות לאישורי עבודה" at bounding box center [498, 67] width 272 height 15
click at [581, 67] on input "בקשות לאישורי עבודה )PERMIT TO WORKׂ" at bounding box center [498, 67] width 272 height 15
type input "בקשות לאישורי עבודה PERMIT TO WORKׂ"
click at [610, 222] on input "שמירה" at bounding box center [608, 222] width 52 height 15
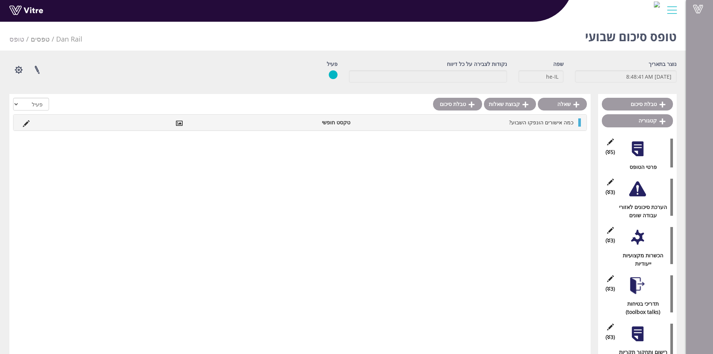
scroll to position [66, 0]
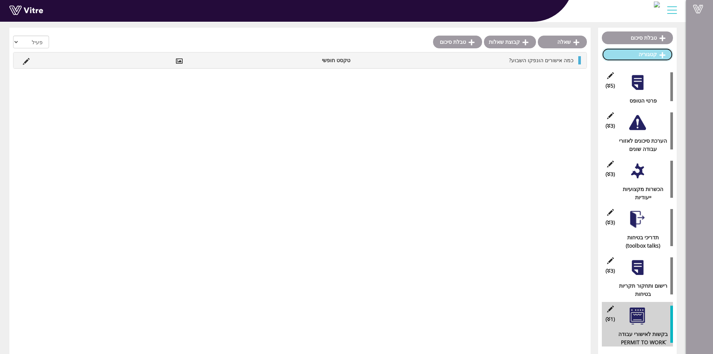
click at [643, 55] on link "קטגוריה" at bounding box center [637, 54] width 71 height 13
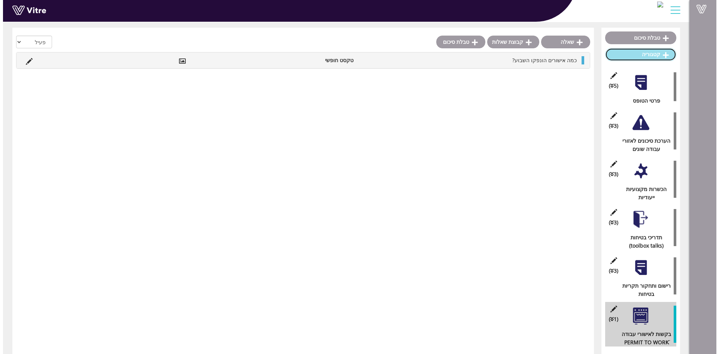
scroll to position [0, 0]
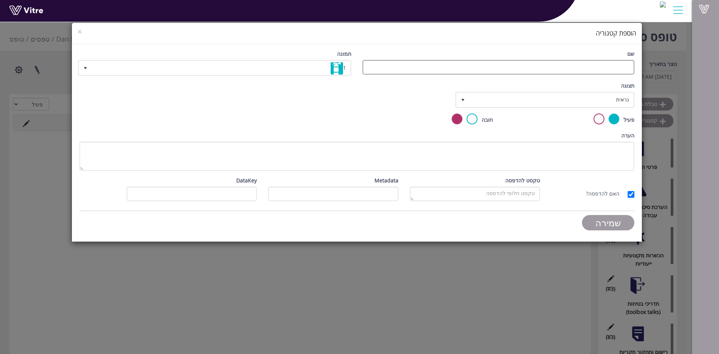
click at [623, 67] on input "שם" at bounding box center [498, 67] width 272 height 15
type input "C"
type input "ביקורות בטיחות במקום העבודה"
click at [82, 67] on span "select" at bounding box center [85, 68] width 6 height 6
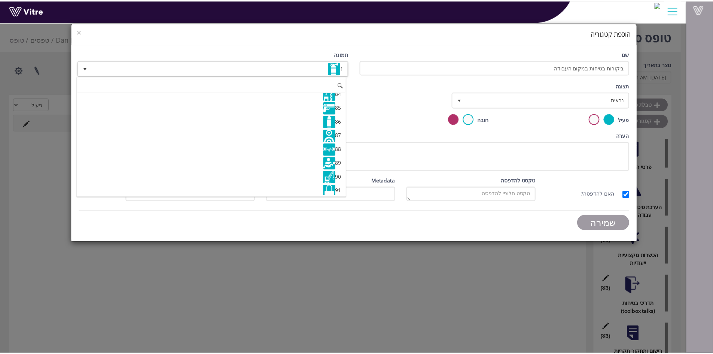
scroll to position [1715, 0]
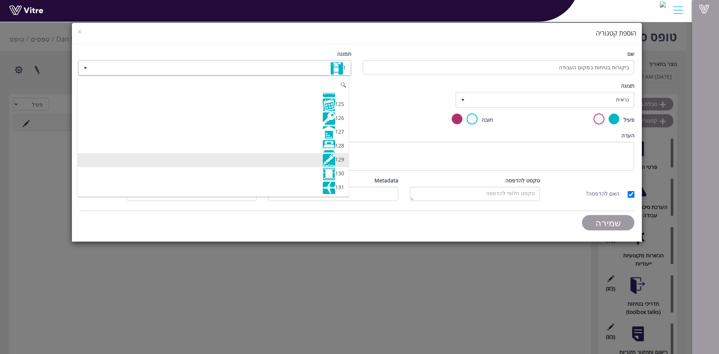
click at [319, 161] on li "129" at bounding box center [212, 160] width 271 height 14
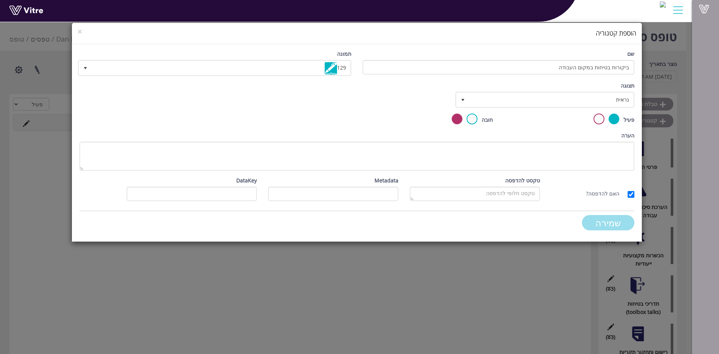
click at [614, 223] on input "שמירה" at bounding box center [608, 222] width 52 height 15
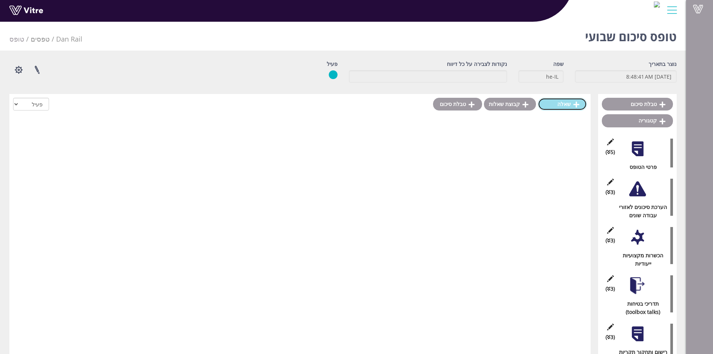
click at [557, 106] on link "שאלה" at bounding box center [562, 104] width 49 height 13
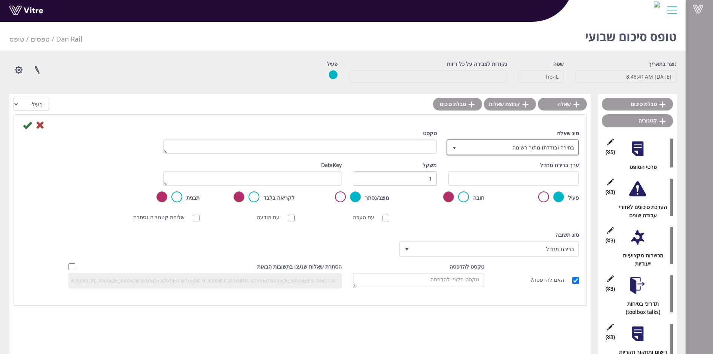
click at [454, 145] on span "select" at bounding box center [454, 148] width 6 height 6
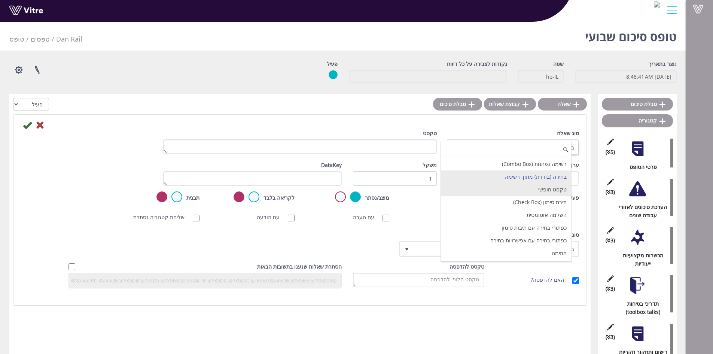
click at [524, 185] on li "טקסט חופשי" at bounding box center [506, 189] width 130 height 13
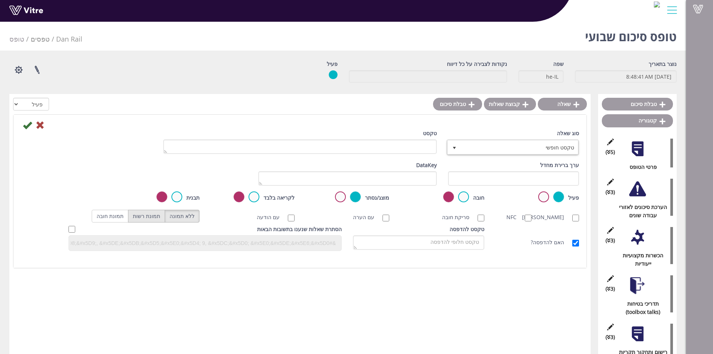
click at [144, 215] on label "תמונת רשות" at bounding box center [146, 216] width 37 height 13
radio input "true"
click at [411, 144] on textarea "טקסט" at bounding box center [300, 146] width 274 height 15
type textarea "כמה ביקורות בטיחות בוצעו על ידי ממונה הבטיחות קבלן השבוע?"
click at [23, 128] on icon at bounding box center [27, 125] width 9 height 9
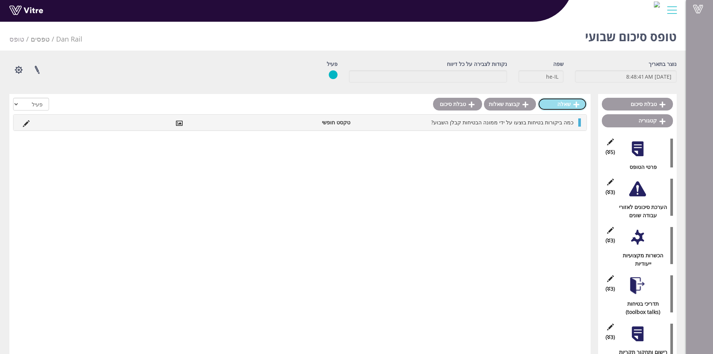
click at [560, 103] on link "שאלה" at bounding box center [562, 104] width 49 height 13
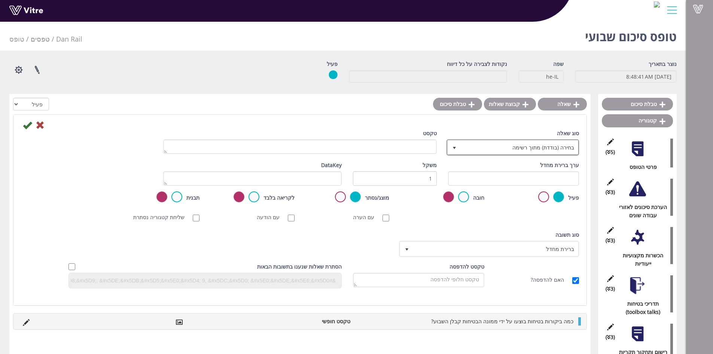
click at [454, 148] on span "select" at bounding box center [454, 148] width 6 height 6
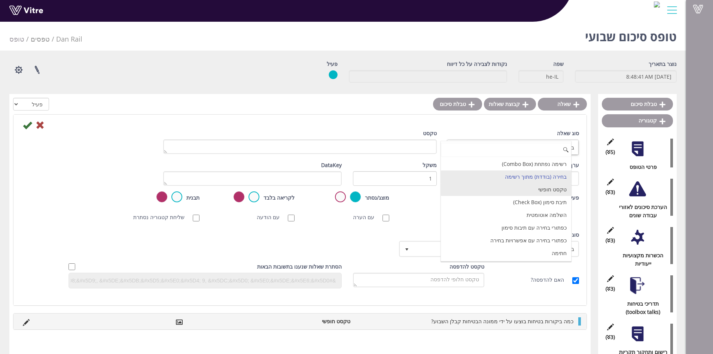
click at [484, 189] on li "טקסט חופשי" at bounding box center [506, 189] width 130 height 13
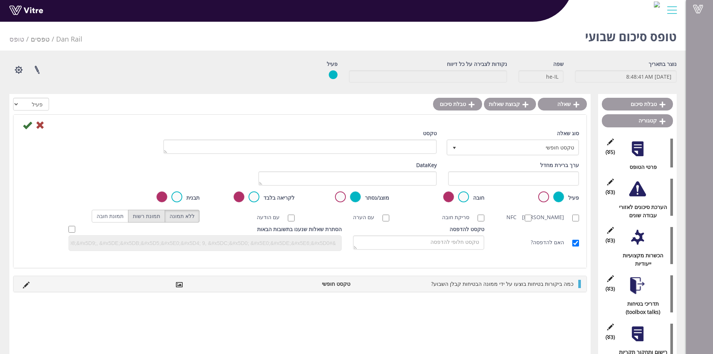
click at [147, 215] on label "תמונת רשות" at bounding box center [146, 216] width 37 height 13
radio input "true"
click at [417, 148] on textarea "טקסט" at bounding box center [300, 146] width 274 height 15
type textarea "כמה ביקורות בטיחות בוצעו על ידי ממונה הבטיחות פיקוח השבוע?"
click at [25, 122] on icon at bounding box center [27, 125] width 9 height 9
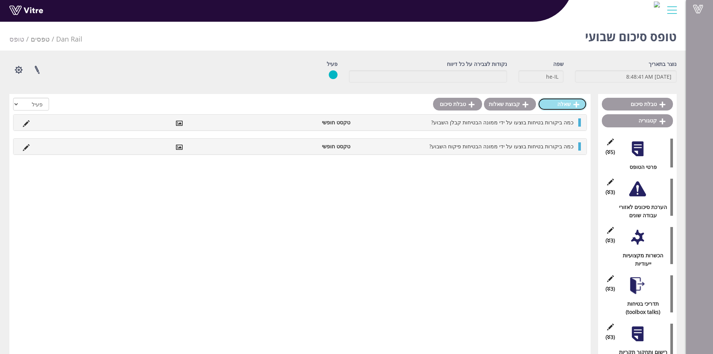
click at [564, 105] on link "שאלה" at bounding box center [562, 104] width 49 height 13
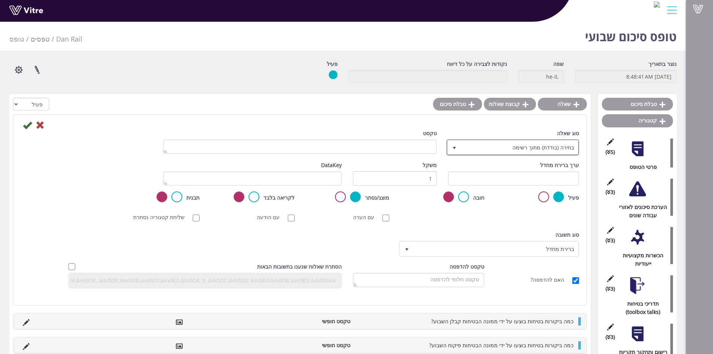
click at [455, 148] on span "select" at bounding box center [454, 148] width 6 height 6
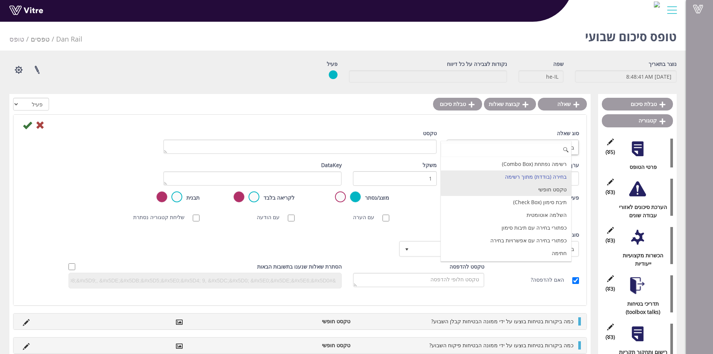
click at [474, 183] on li "טקסט חופשי" at bounding box center [506, 189] width 130 height 13
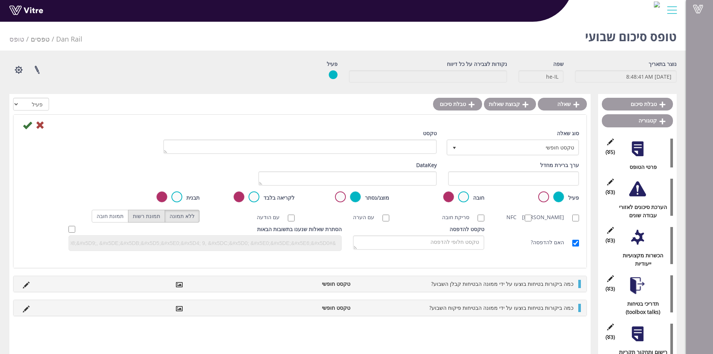
click at [143, 213] on label "תמונת רשות" at bounding box center [146, 216] width 37 height 13
radio input "true"
click at [403, 148] on textarea "טקסט" at bounding box center [300, 146] width 274 height 15
type textarea "אילו חריגות התגלו בביקורות?"
click at [24, 126] on icon at bounding box center [27, 125] width 9 height 9
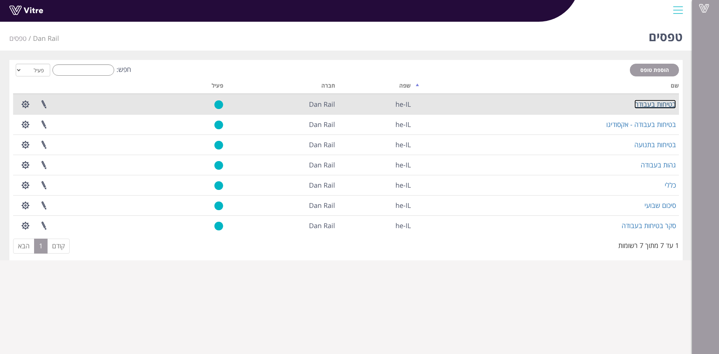
click at [654, 103] on link "בטיחות בעבודה" at bounding box center [655, 104] width 42 height 9
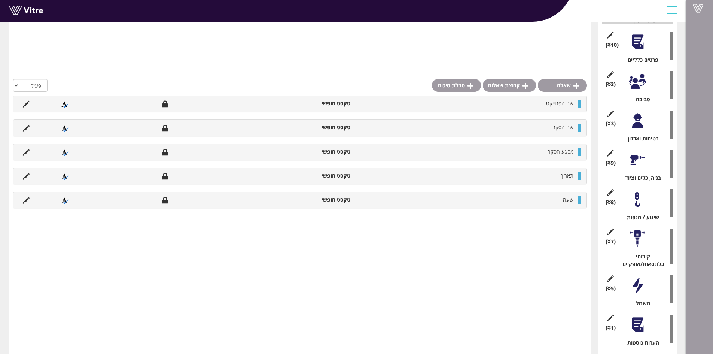
scroll to position [194, 0]
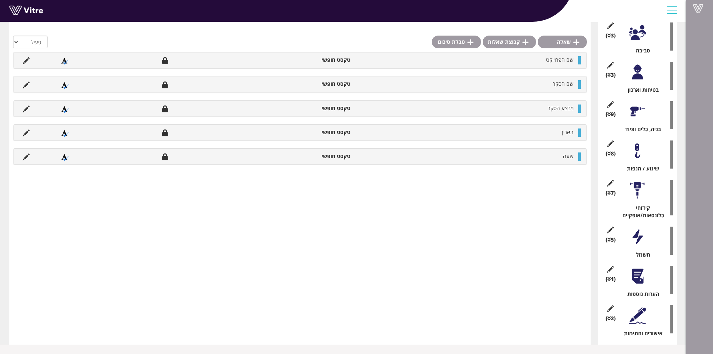
click at [642, 241] on div at bounding box center [637, 236] width 17 height 17
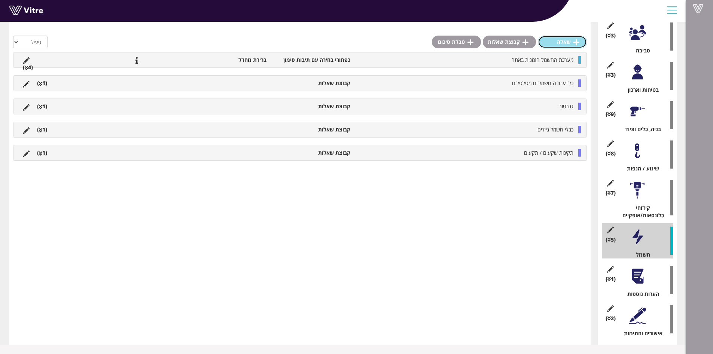
click at [563, 40] on link "שאלה" at bounding box center [562, 42] width 49 height 13
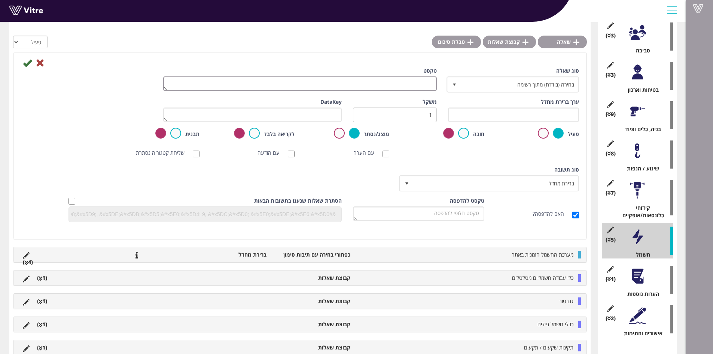
click at [429, 88] on textarea "טקסט" at bounding box center [300, 83] width 274 height 15
click at [378, 85] on textarea "האם יש סימון רבעוני לכליםחשמליים?" at bounding box center [300, 83] width 274 height 15
type textarea "האם יש סימון רבעוני לכלים חשמליים?"
click at [456, 86] on span "select" at bounding box center [454, 85] width 6 height 6
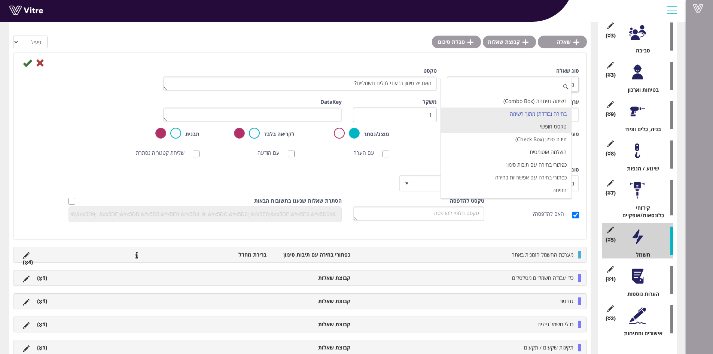
click at [518, 128] on li "טקסט חופשי" at bounding box center [506, 126] width 130 height 13
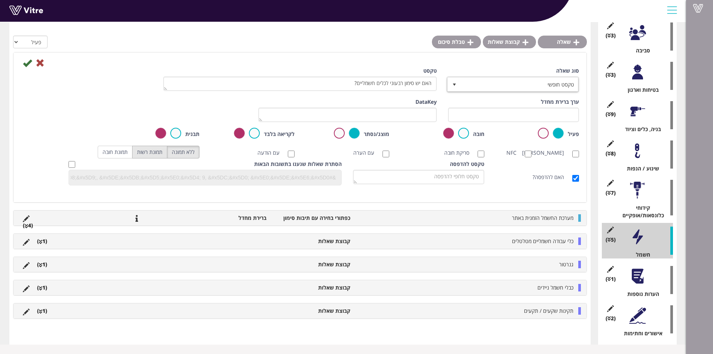
click at [140, 151] on label "תמונת רשות" at bounding box center [149, 152] width 35 height 13
radio input "true"
click at [29, 63] on icon at bounding box center [27, 62] width 9 height 9
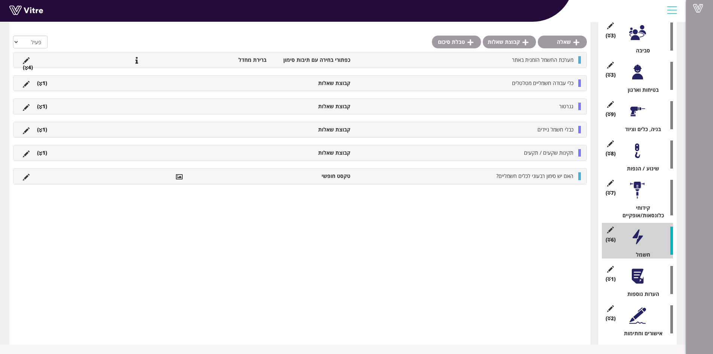
click at [517, 150] on li "תקינות שקעים / תקעים" at bounding box center [465, 152] width 223 height 7
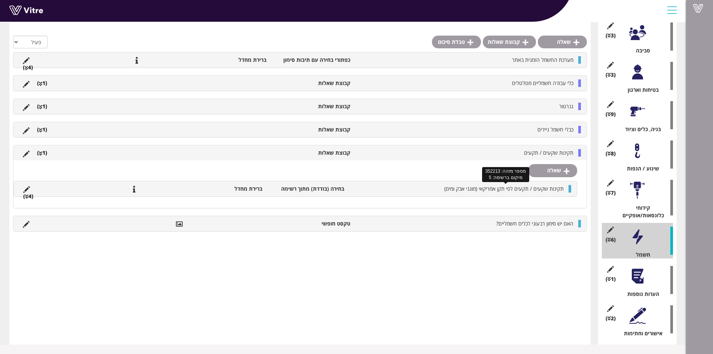
click at [516, 191] on span "תקינות שקעים / תקעים לפי תקן אמריקאי (מוגני אבק ומים)" at bounding box center [503, 188] width 119 height 7
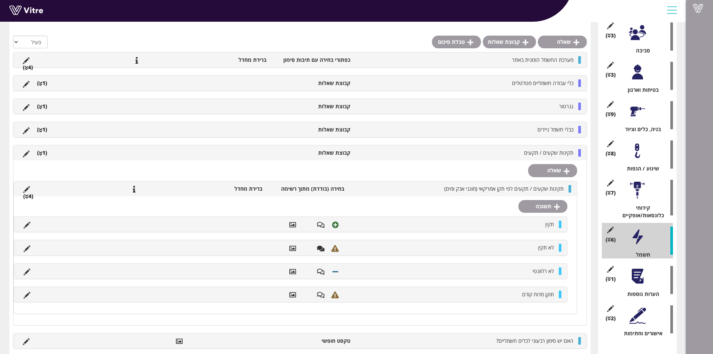
click at [401, 151] on li "תקינות שקעים / תקעים" at bounding box center [465, 152] width 223 height 7
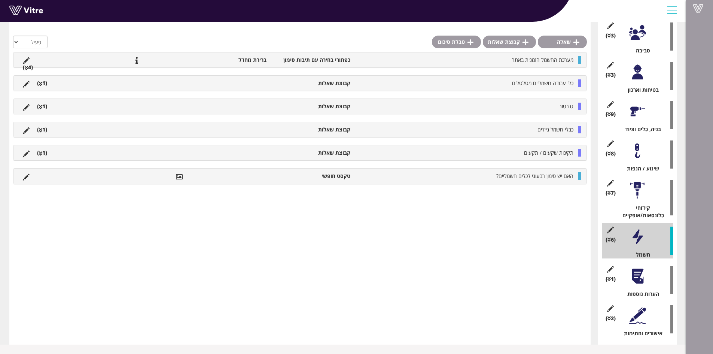
click at [401, 178] on li "האם יש סימון רבעוני לכלים חשמליים?" at bounding box center [465, 175] width 223 height 7
click at [26, 178] on icon at bounding box center [26, 177] width 7 height 7
click at [27, 178] on icon at bounding box center [26, 177] width 7 height 7
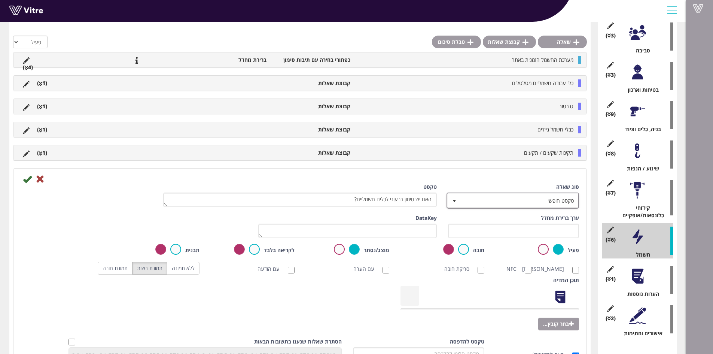
click at [451, 199] on span "select" at bounding box center [454, 201] width 6 height 6
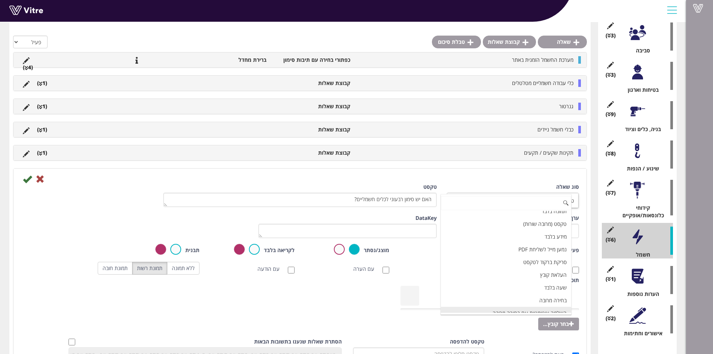
scroll to position [117, 0]
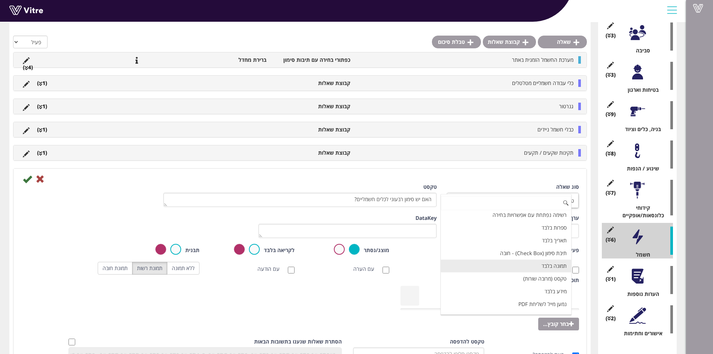
type input "ק"
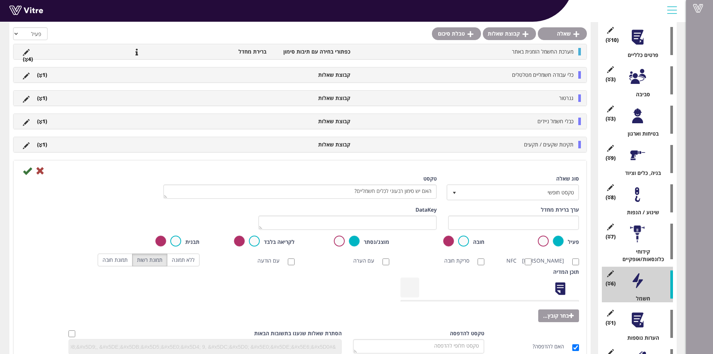
scroll to position [137, 0]
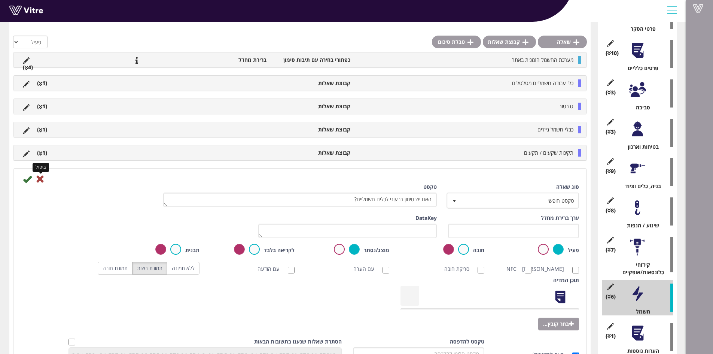
click at [42, 178] on icon at bounding box center [40, 178] width 9 height 9
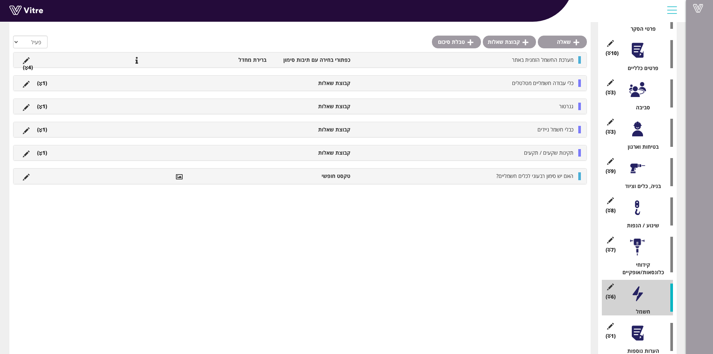
click at [487, 154] on li "תקינות שקעים / תקעים" at bounding box center [465, 152] width 223 height 7
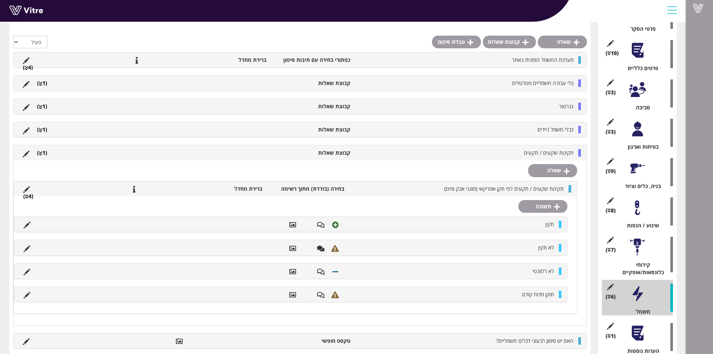
click at [479, 172] on div "שאלה תקינות שקעים / תקעים לפי תקן אמריקאי (מוגני אבק ומים) בחירה (בודדת) מתוך ר…" at bounding box center [299, 242] width 573 height 165
click at [484, 202] on div "[PERSON_NAME] תקין לא תקין לא רלוונטי תוקן מדוח קודם" at bounding box center [295, 254] width 563 height 117
click at [507, 153] on li "תקינות שקעים / תקעים" at bounding box center [465, 152] width 223 height 7
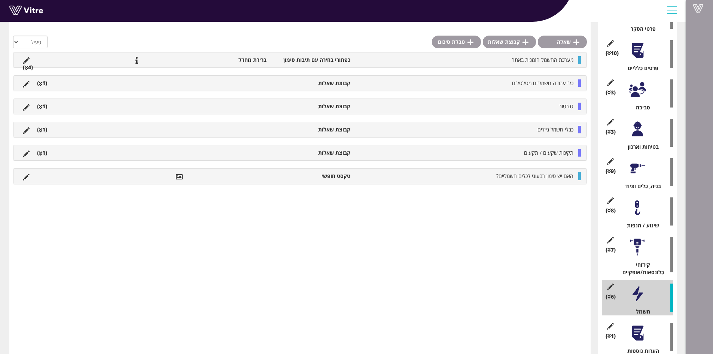
click at [470, 175] on li "האם יש סימון רבעוני לכלים חשמליים?" at bounding box center [465, 175] width 223 height 7
click at [462, 177] on li "האם יש סימון רבעוני לכלים חשמליים?" at bounding box center [465, 175] width 223 height 7
click at [62, 177] on li at bounding box center [65, 175] width 14 height 7
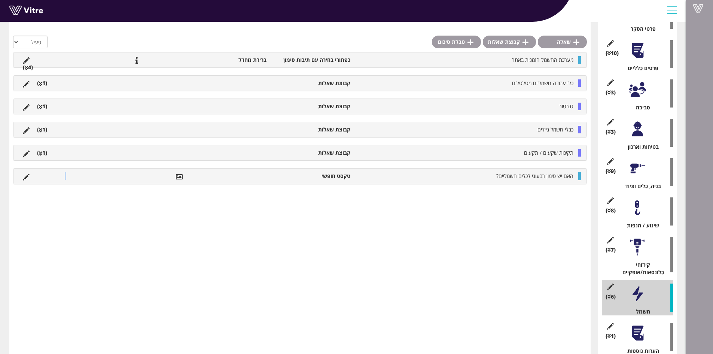
click at [62, 177] on li at bounding box center [65, 175] width 14 height 7
click at [565, 176] on span "האם יש סימון רבעוני לכלים חשמליים?" at bounding box center [534, 175] width 77 height 7
click at [487, 176] on li "האם יש סימון רבעוני לכלים חשמליים?" at bounding box center [465, 175] width 223 height 7
click at [503, 43] on link "קבוצת שאלות" at bounding box center [509, 42] width 53 height 13
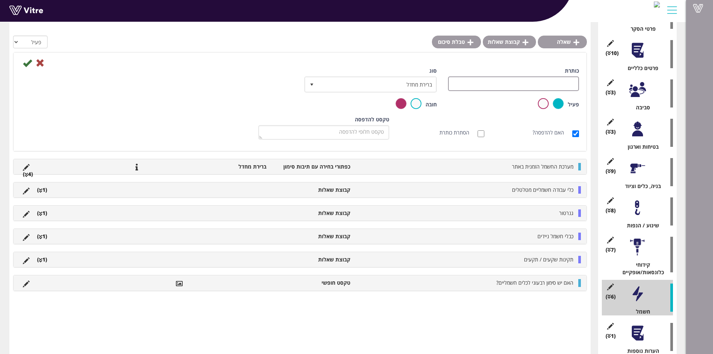
click at [538, 82] on input "כותרת" at bounding box center [513, 83] width 131 height 15
type input "האם יש סימון רבעוני לכלים חשמליים"
click at [26, 63] on icon at bounding box center [27, 62] width 9 height 9
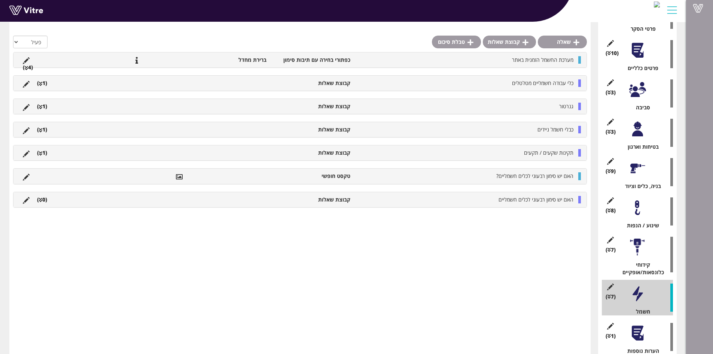
click at [425, 152] on li "תקינות שקעים / תקעים" at bounding box center [465, 152] width 223 height 7
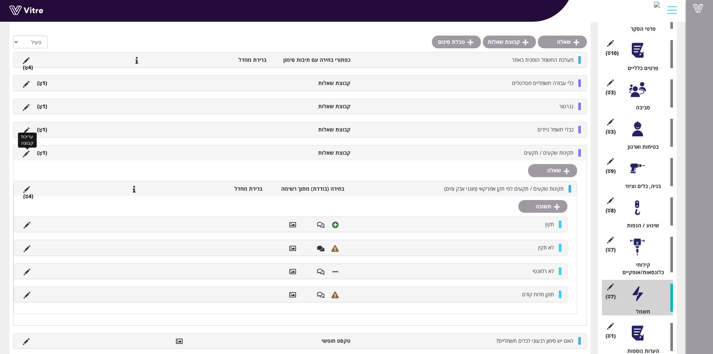
click at [27, 152] on icon at bounding box center [26, 153] width 7 height 7
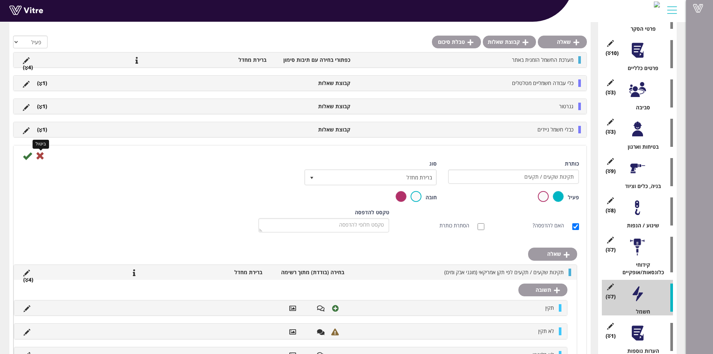
click at [42, 156] on icon at bounding box center [40, 155] width 9 height 9
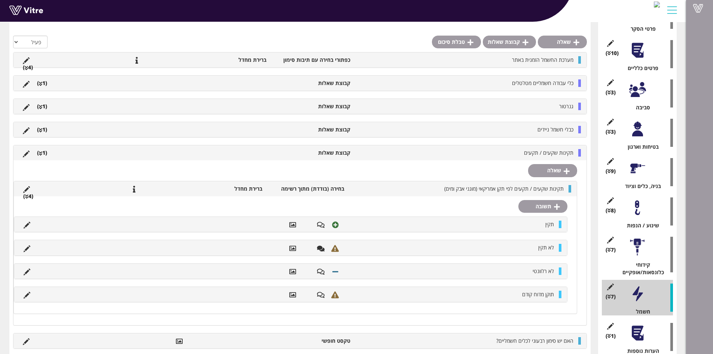
click at [469, 168] on div "שאלה תקינות שקעים / תקעים לפי תקן אמריקאי (מוגני אבק ומים) בחירה (בודדת) מתוך ר…" at bounding box center [299, 242] width 573 height 165
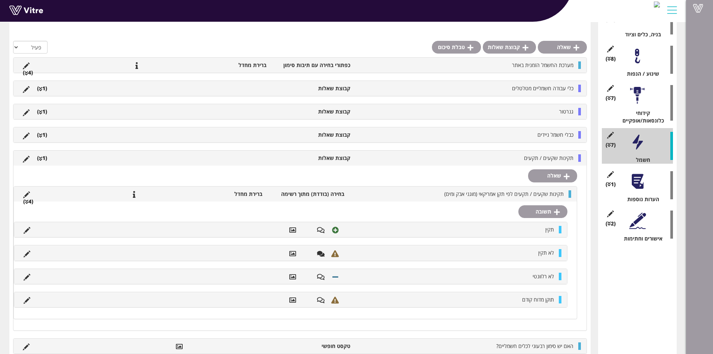
scroll to position [293, 0]
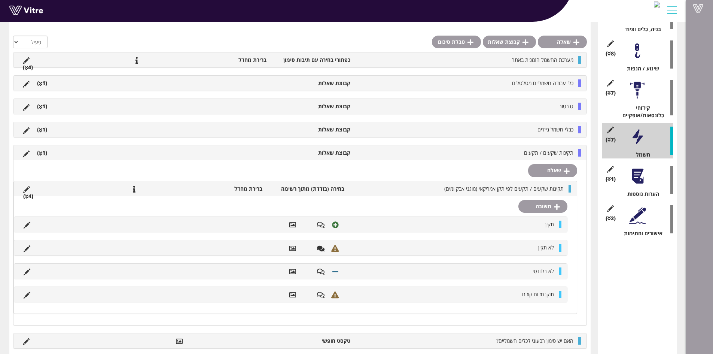
click at [473, 340] on li "האם יש סימון רבעוני לכלים חשמליים?" at bounding box center [465, 340] width 223 height 7
click at [496, 187] on span "תקינות שקעים / תקעים לפי תקן אמריקאי (מוגני אבק ומים)" at bounding box center [503, 188] width 119 height 7
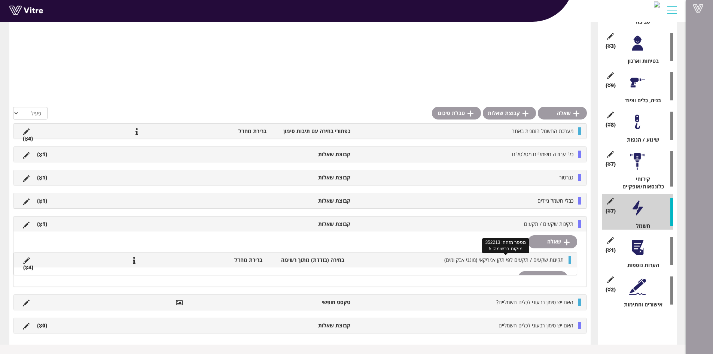
scroll to position [194, 0]
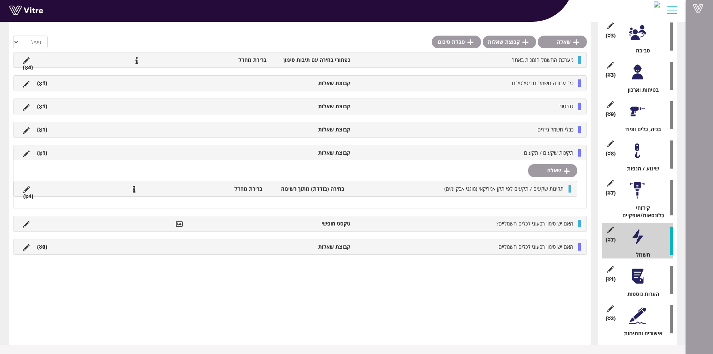
click at [471, 218] on div "האם יש סימון רבעוני לכלים חשמליים? טקסט חופשי" at bounding box center [299, 223] width 573 height 15
click at [25, 224] on icon at bounding box center [26, 224] width 7 height 7
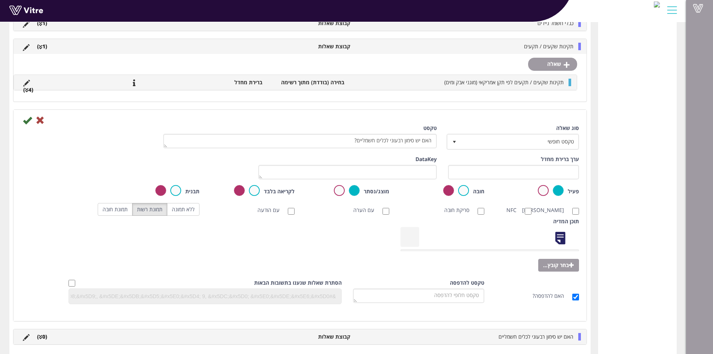
scroll to position [580, 0]
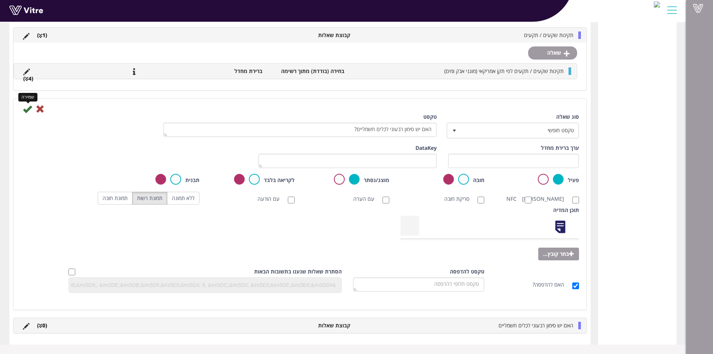
click at [29, 104] on icon at bounding box center [27, 108] width 9 height 9
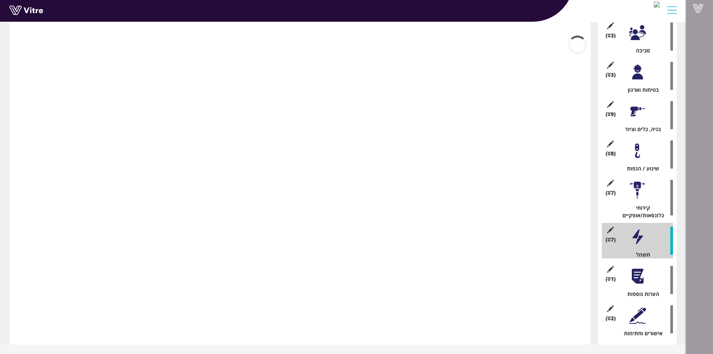
scroll to position [194, 0]
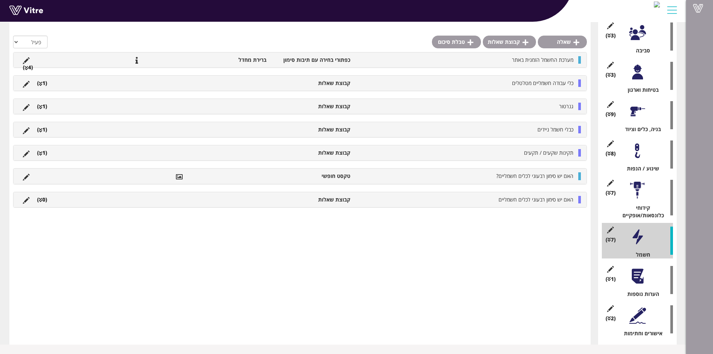
drag, startPoint x: 54, startPoint y: 175, endPoint x: 32, endPoint y: 175, distance: 22.1
drag, startPoint x: 32, startPoint y: 175, endPoint x: 232, endPoint y: 195, distance: 200.5
click at [232, 195] on div "האם יש סימון רבעוני לכלים חשמליים קבוצת שאלות (0 )" at bounding box center [299, 199] width 573 height 15
click at [559, 217] on link "שאלה" at bounding box center [552, 217] width 49 height 13
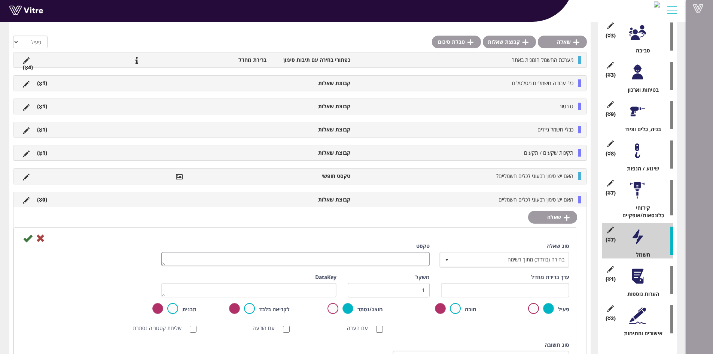
click at [411, 261] on textarea "טקסט" at bounding box center [295, 259] width 268 height 15
click at [484, 150] on li "תקינות שקעים / תקעים" at bounding box center [465, 152] width 223 height 7
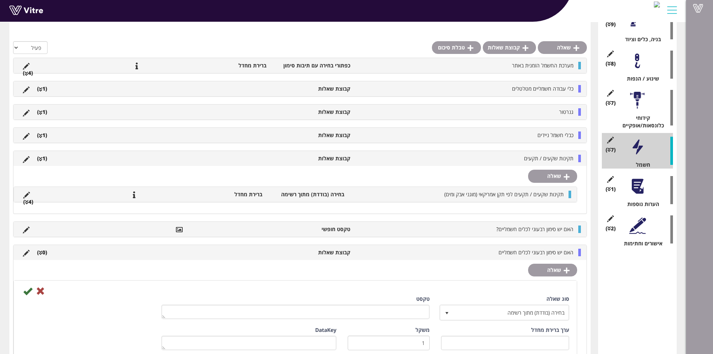
scroll to position [306, 0]
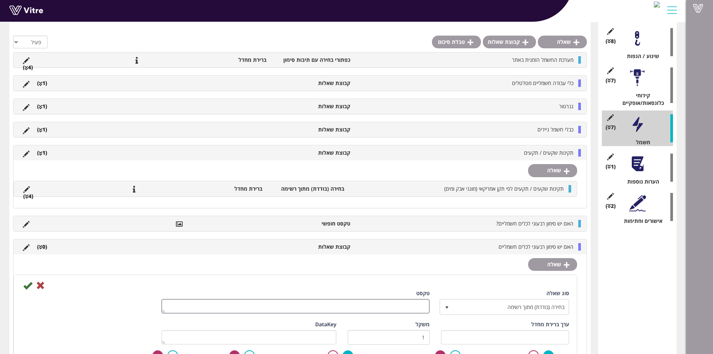
click at [419, 305] on textarea "טקסט" at bounding box center [295, 306] width 268 height 15
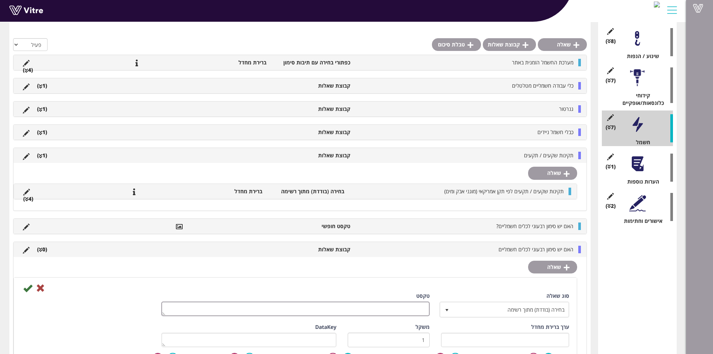
scroll to position [418, 0]
